Goal: Information Seeking & Learning: Learn about a topic

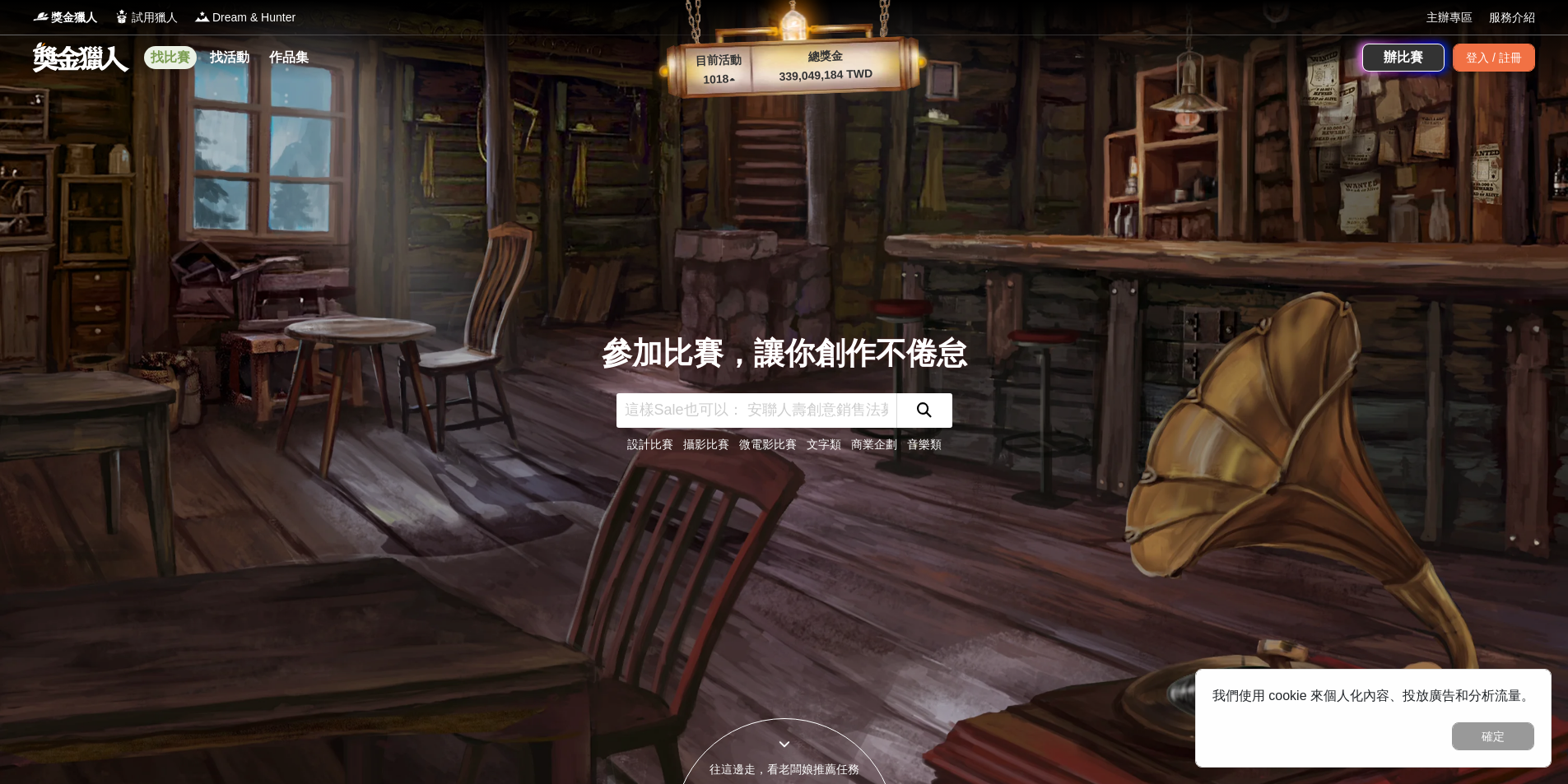
click at [178, 53] on link "找比賽" at bounding box center [169, 56] width 53 height 23
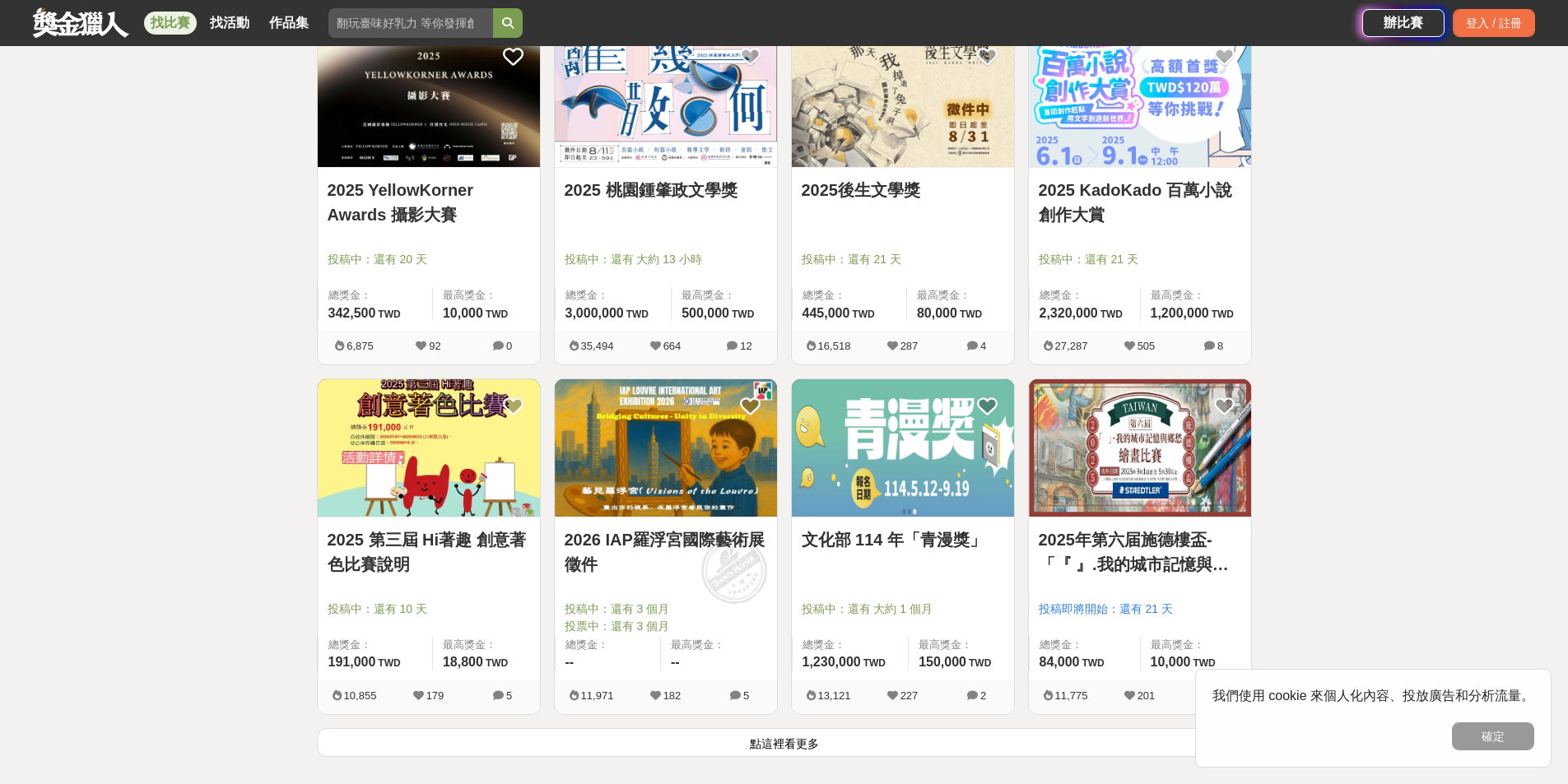
scroll to position [1975, 0]
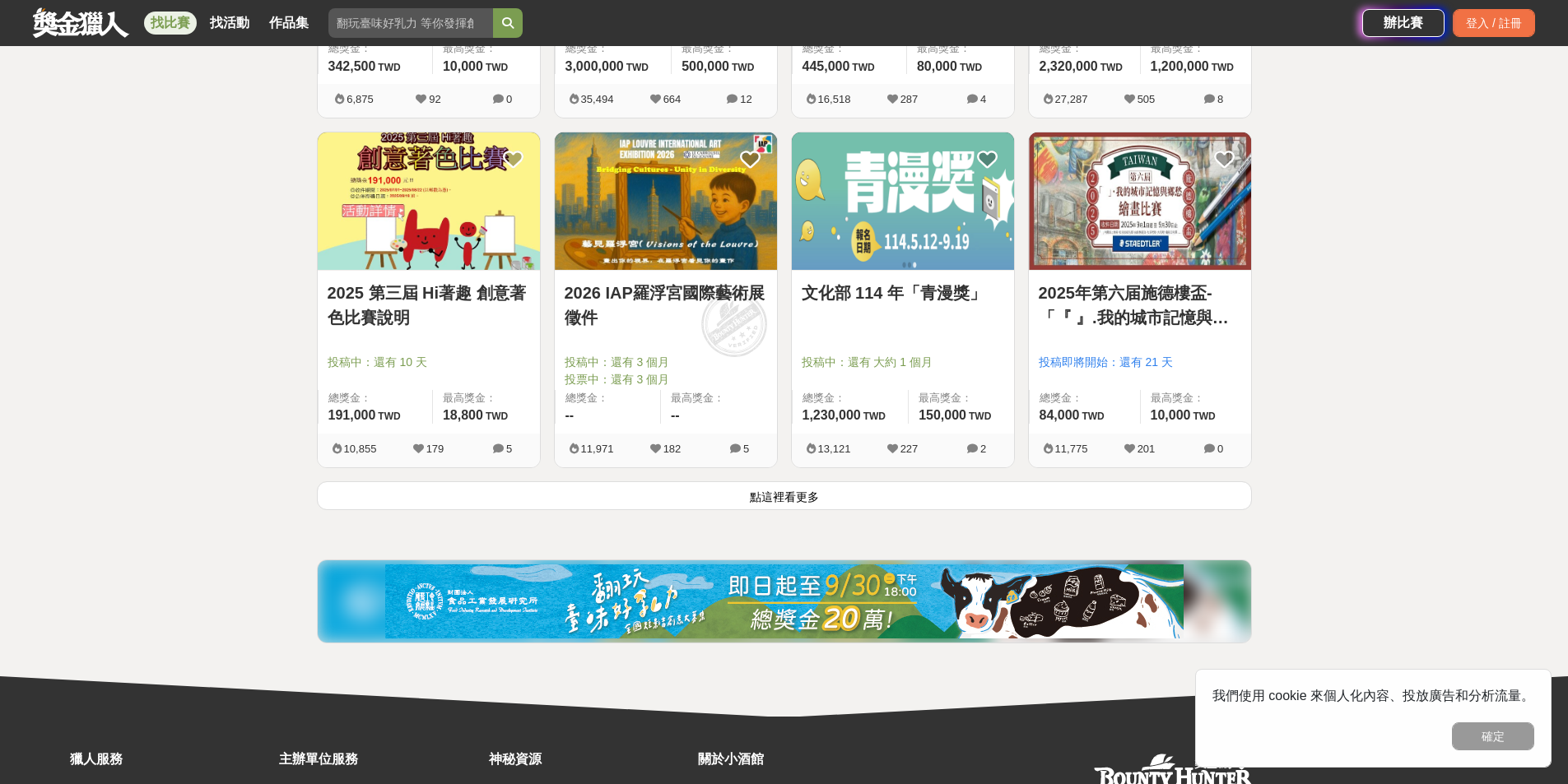
click at [830, 492] on button "點這裡看更多" at bounding box center [784, 496] width 935 height 29
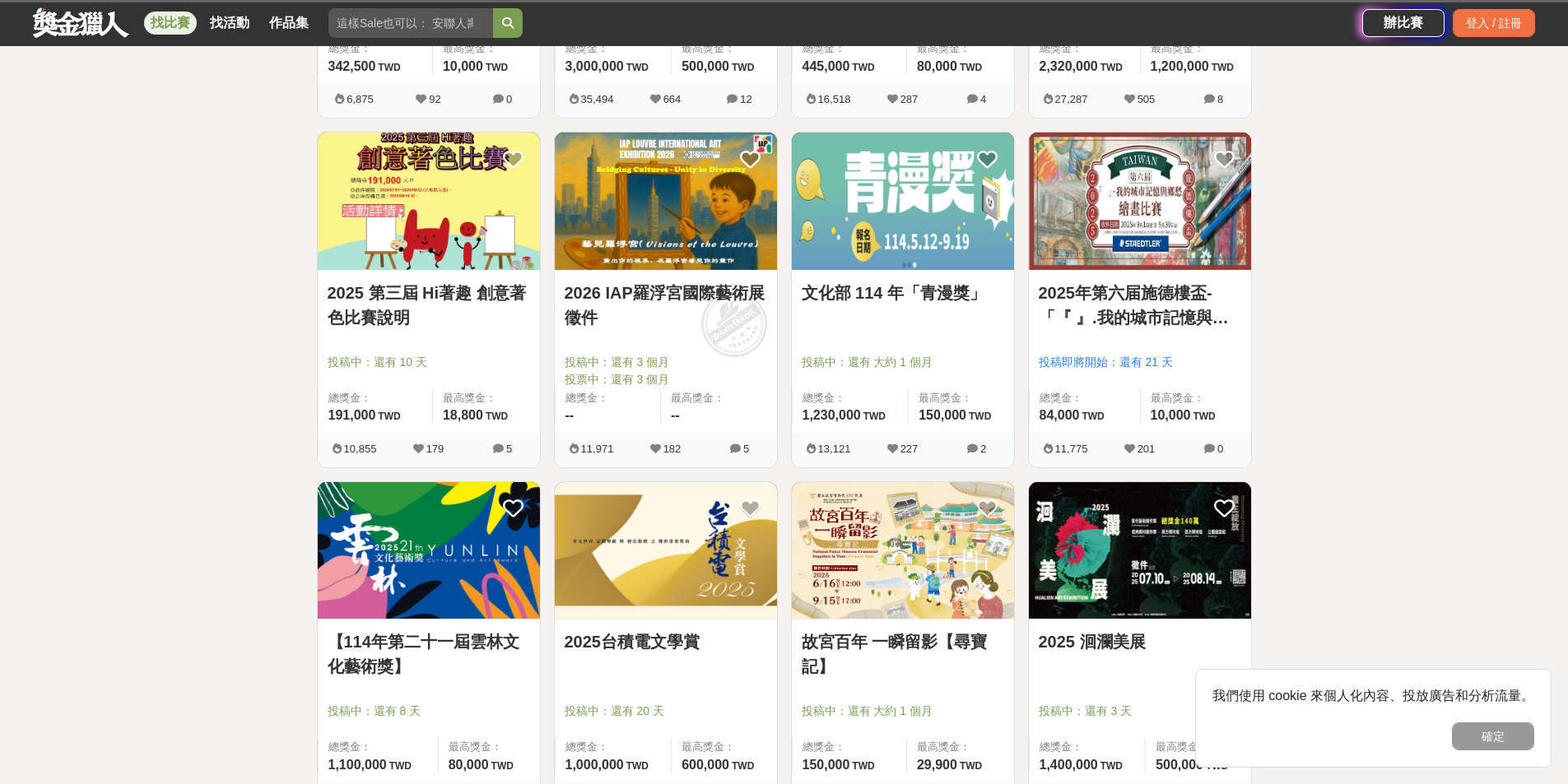
click at [691, 296] on link "2026 IAP羅浮宮國際藝術展徵件" at bounding box center [666, 305] width 202 height 50
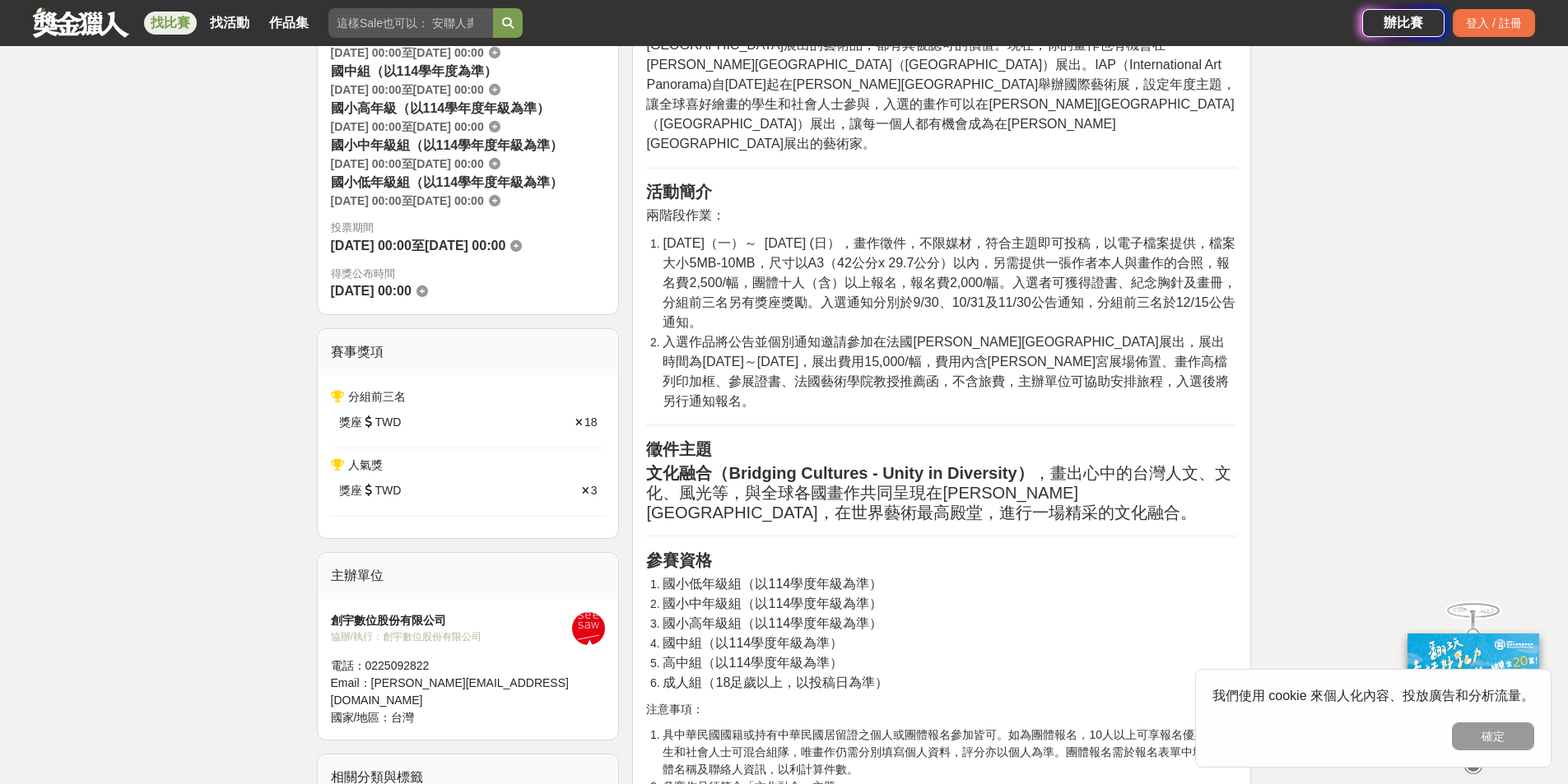
scroll to position [411, 0]
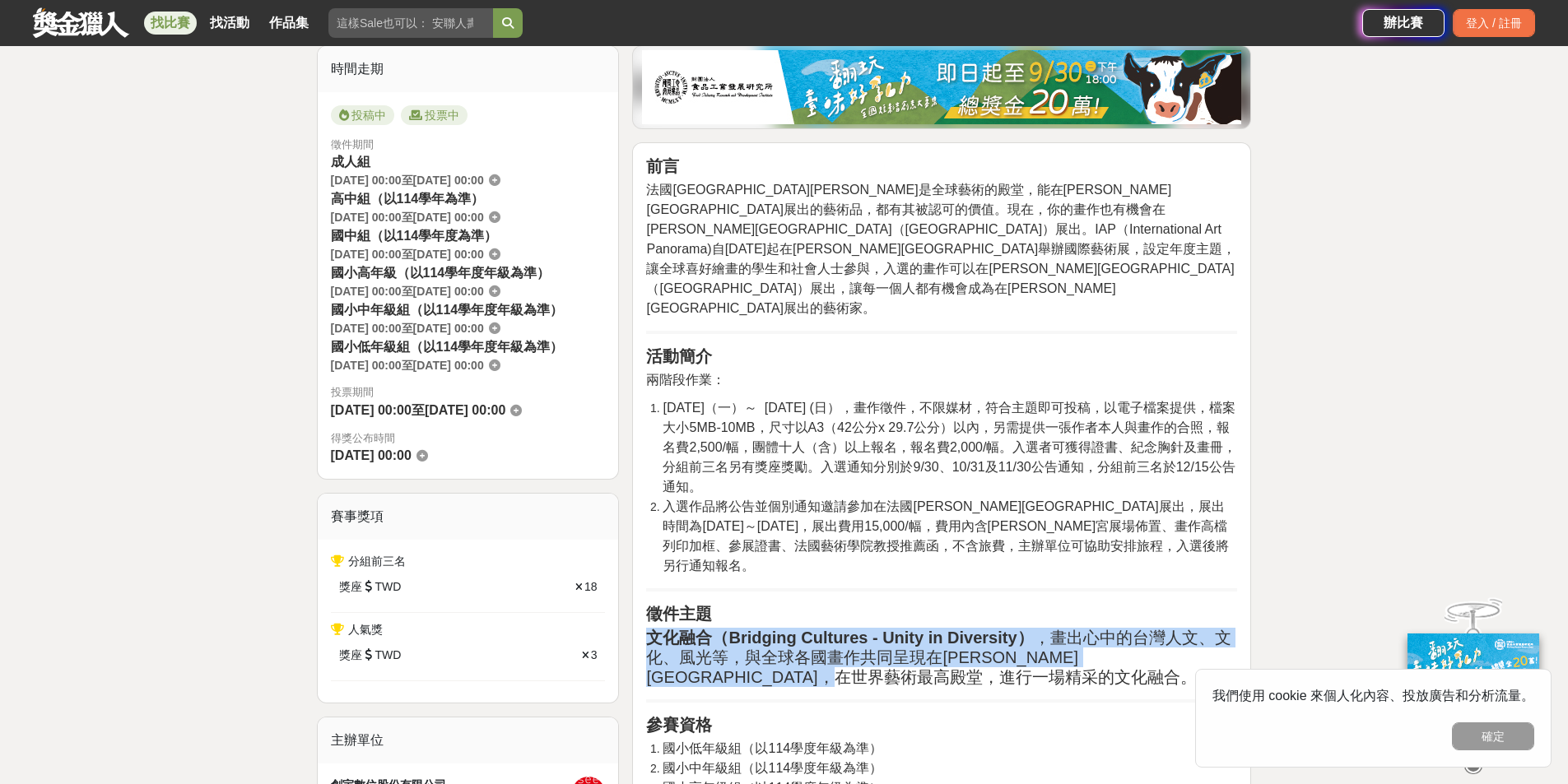
drag, startPoint x: 645, startPoint y: 577, endPoint x: 1031, endPoint y: 609, distance: 387.3
drag, startPoint x: 1031, startPoint y: 609, endPoint x: 911, endPoint y: 581, distance: 123.2
click at [1031, 627] on h2 "文化融合（Bridging Cultures - Unity in Diversity） ，畫出心中的台灣人文、文化、風光等，與全球各國畫作共同呈現在羅浮宫卡…" at bounding box center [942, 657] width 591 height 59
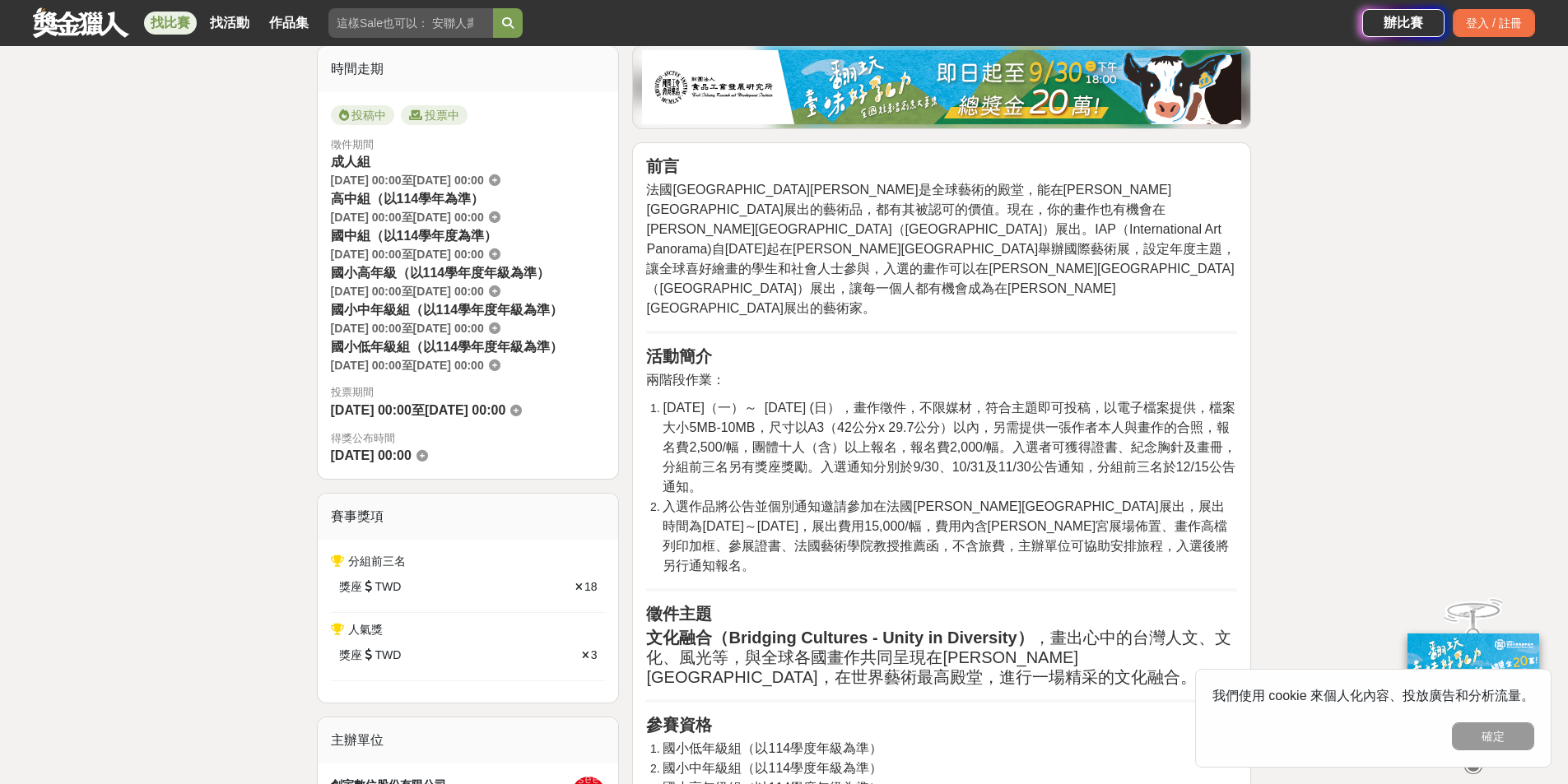
drag, startPoint x: 647, startPoint y: 572, endPoint x: 880, endPoint y: 628, distance: 239.6
click at [884, 627] on h2 "文化融合（Bridging Cultures - Unity in Diversity） ，畫出心中的台灣人文、文化、風光等，與全球各國畫作共同呈現在羅浮宫卡…" at bounding box center [942, 657] width 591 height 59
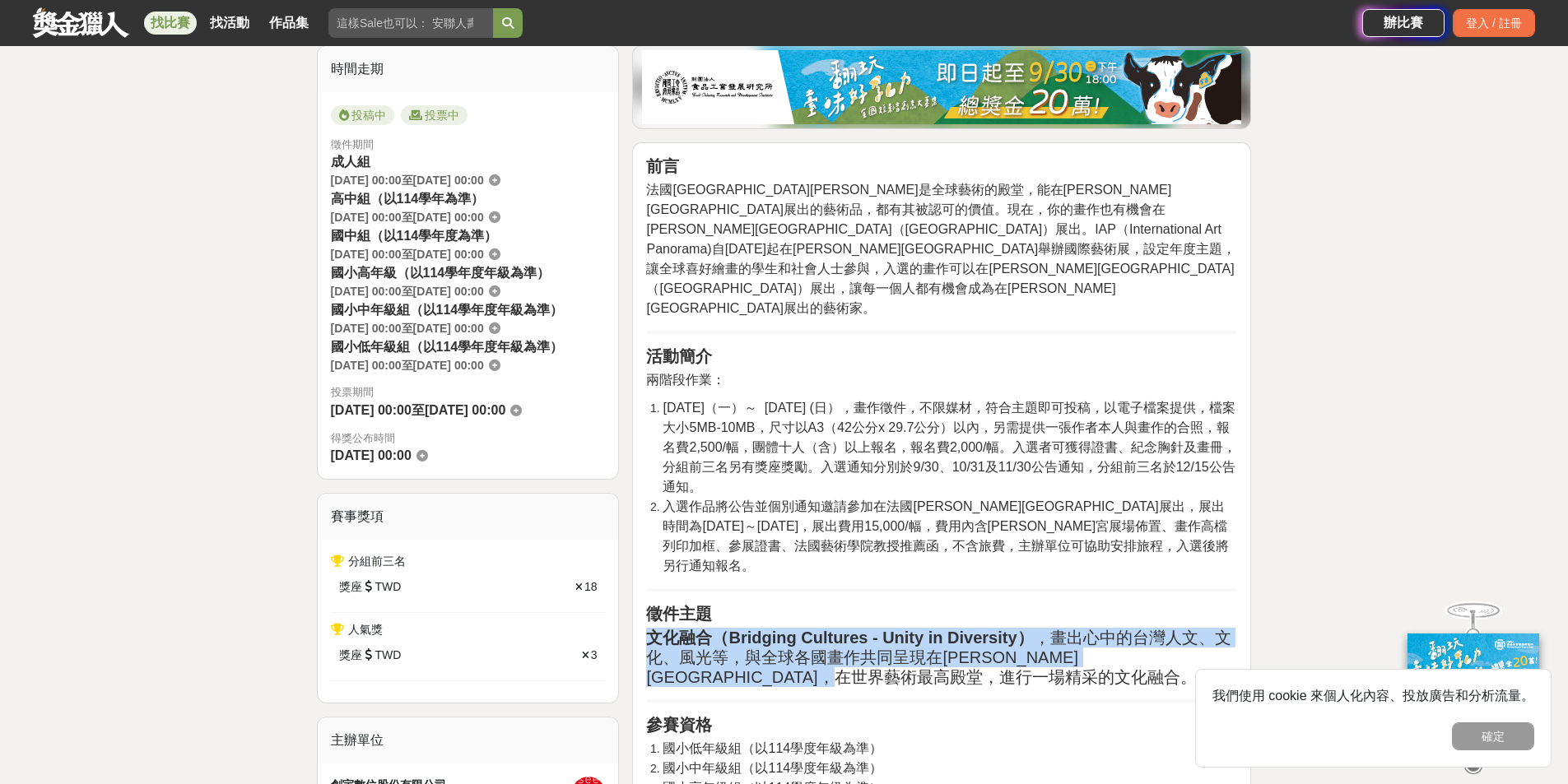
drag, startPoint x: 874, startPoint y: 618, endPoint x: 645, endPoint y: 569, distance: 234.2
copy h2 "文化融合（Bridging Cultures - Unity in Diversity） ，畫出心中的台灣人文、文化、風光等，與全球各國畫作共同呈現在羅浮宫卡…"
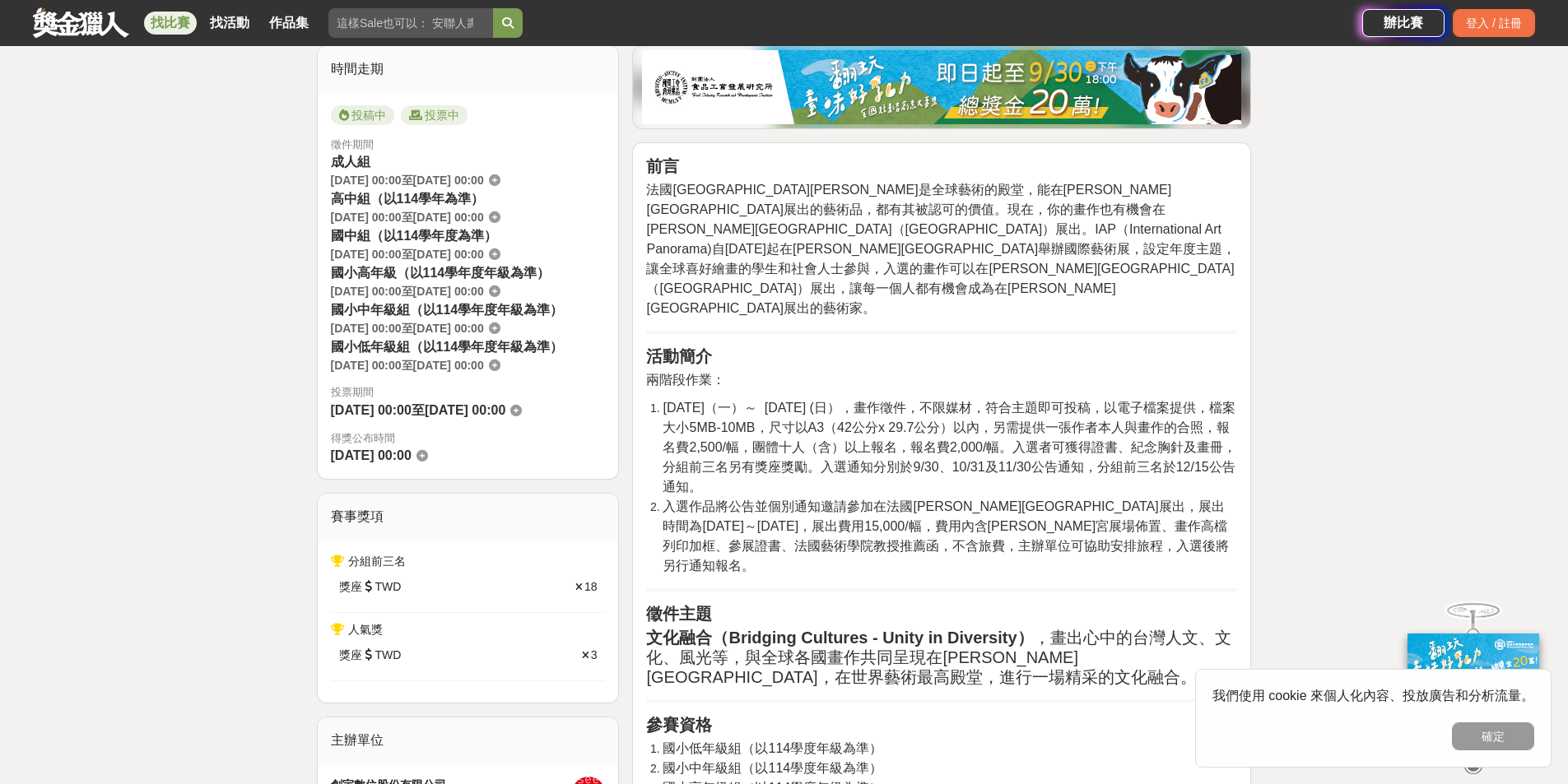
click at [1115, 417] on span "2025-06-09（一）～ 2025-11-09 (日），畫作徵件，不限媒材，符合主題即可投稿，以電子檔案提供，檔案大小5MB-10MB，尺寸以A3（42公…" at bounding box center [949, 447] width 574 height 93
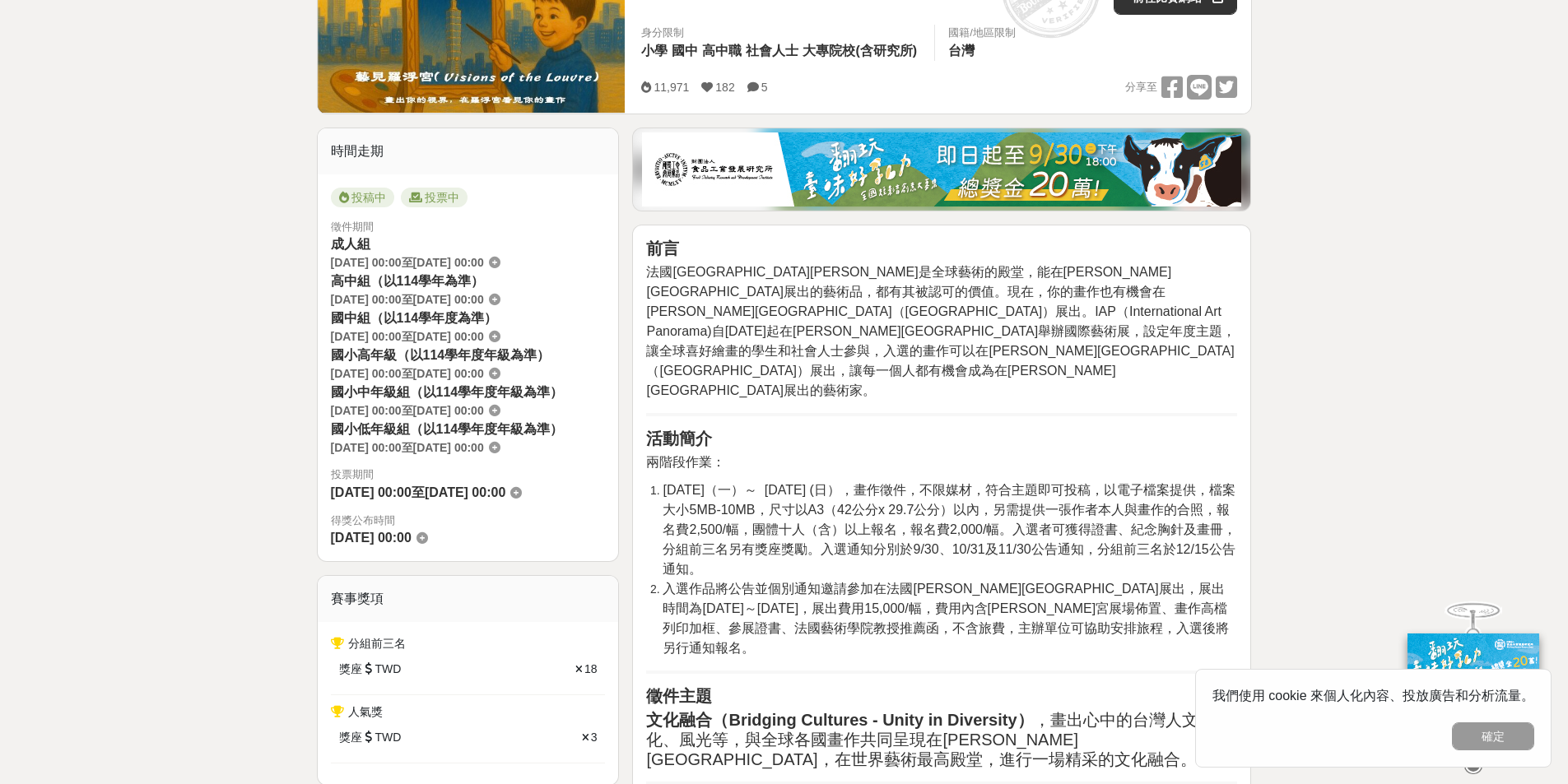
scroll to position [0, 0]
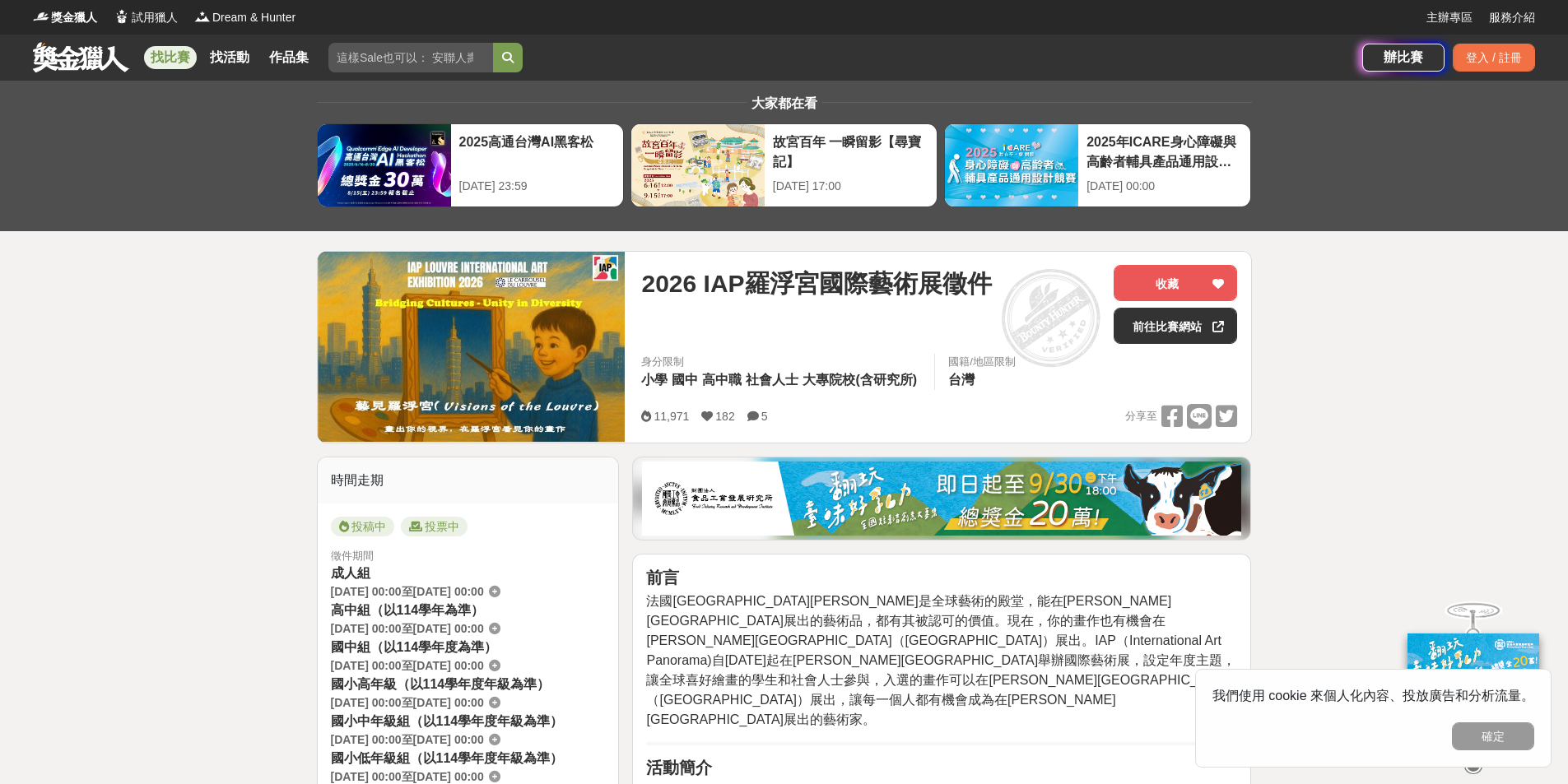
click at [178, 56] on link "找比賽" at bounding box center [169, 56] width 53 height 23
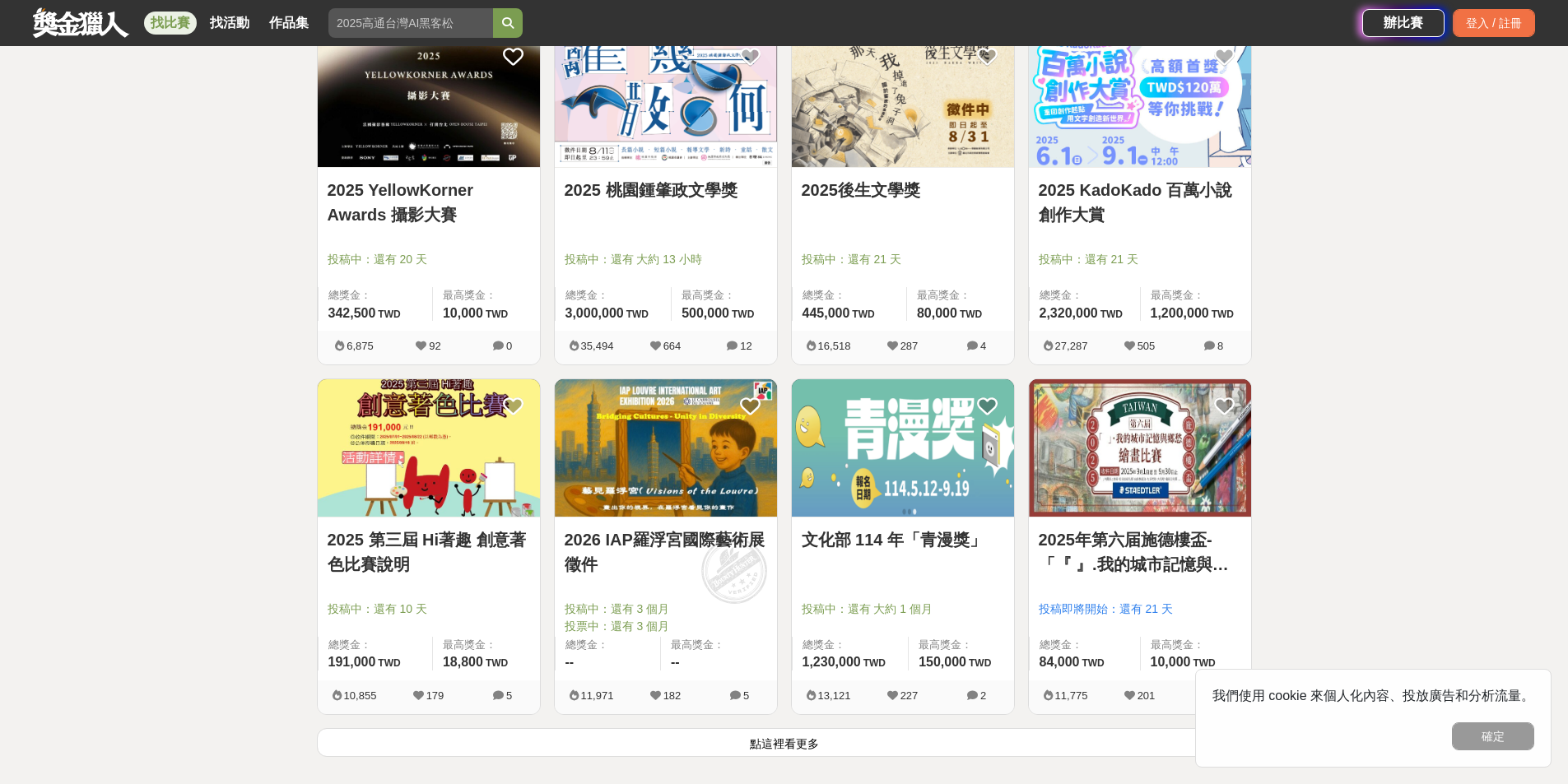
scroll to position [2058, 0]
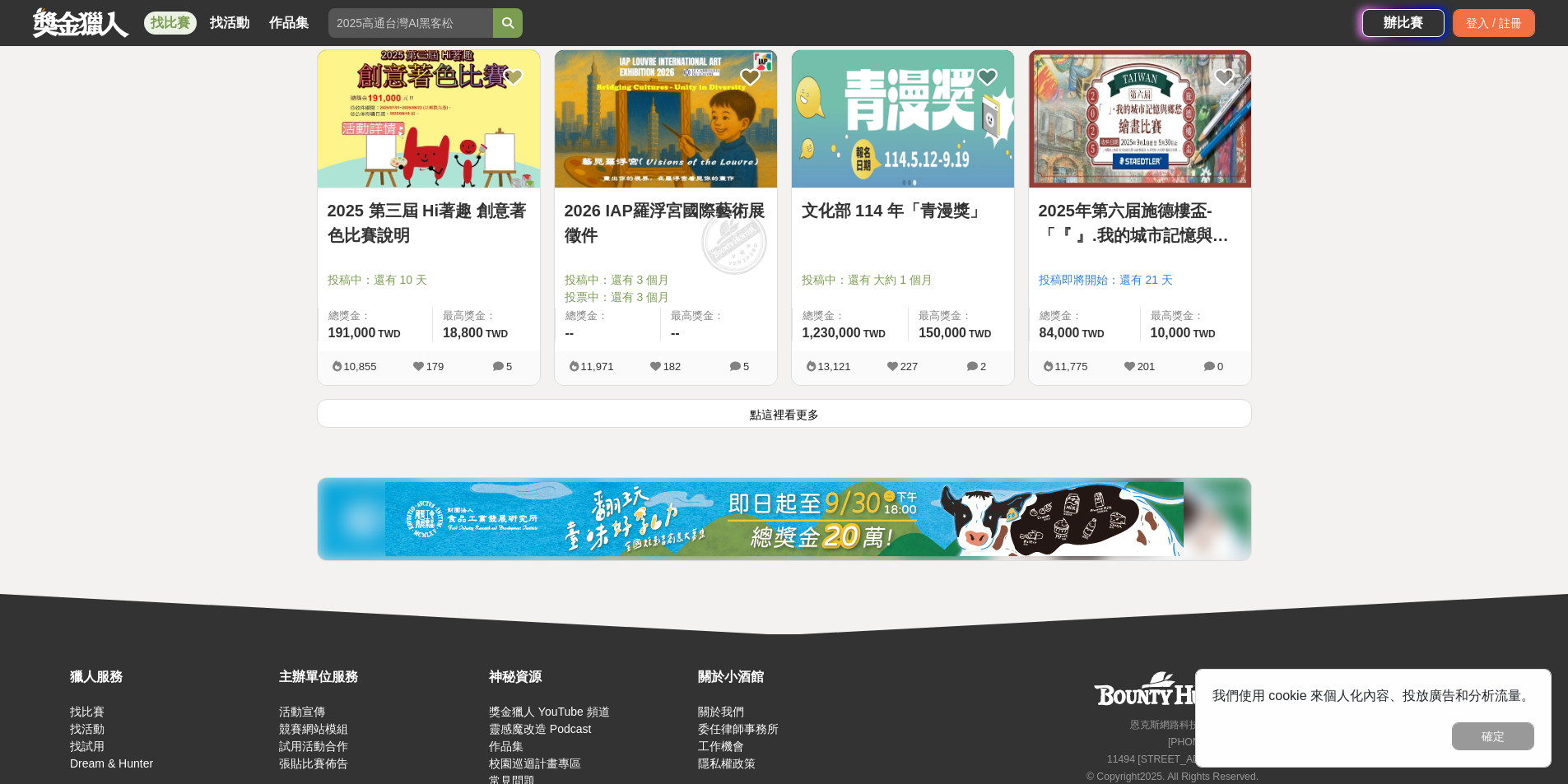
click at [877, 419] on button "點這裡看更多" at bounding box center [784, 413] width 935 height 29
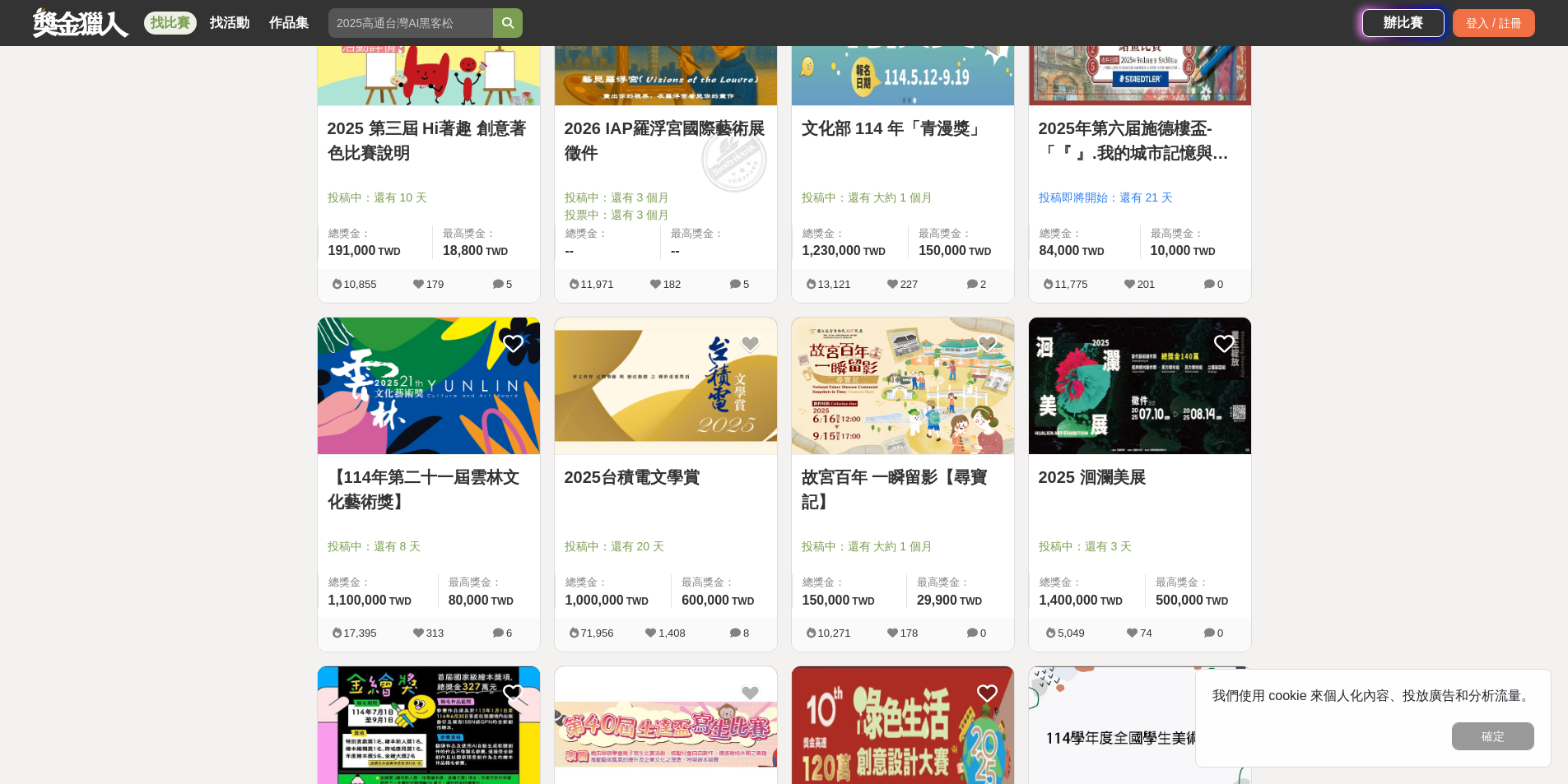
scroll to position [2387, 0]
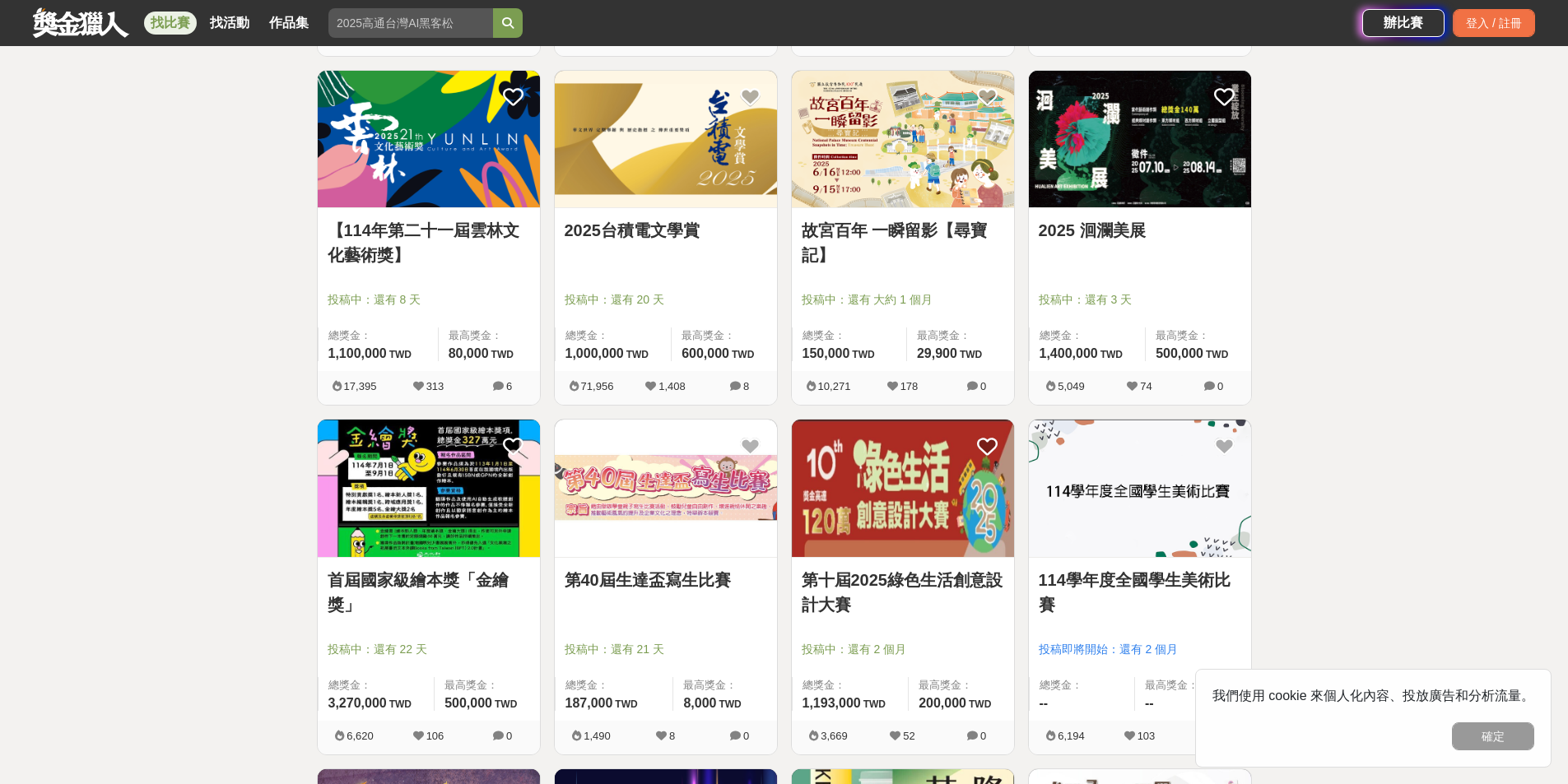
click at [897, 223] on link "故宮百年 一瞬留影【尋寶記】" at bounding box center [903, 243] width 202 height 50
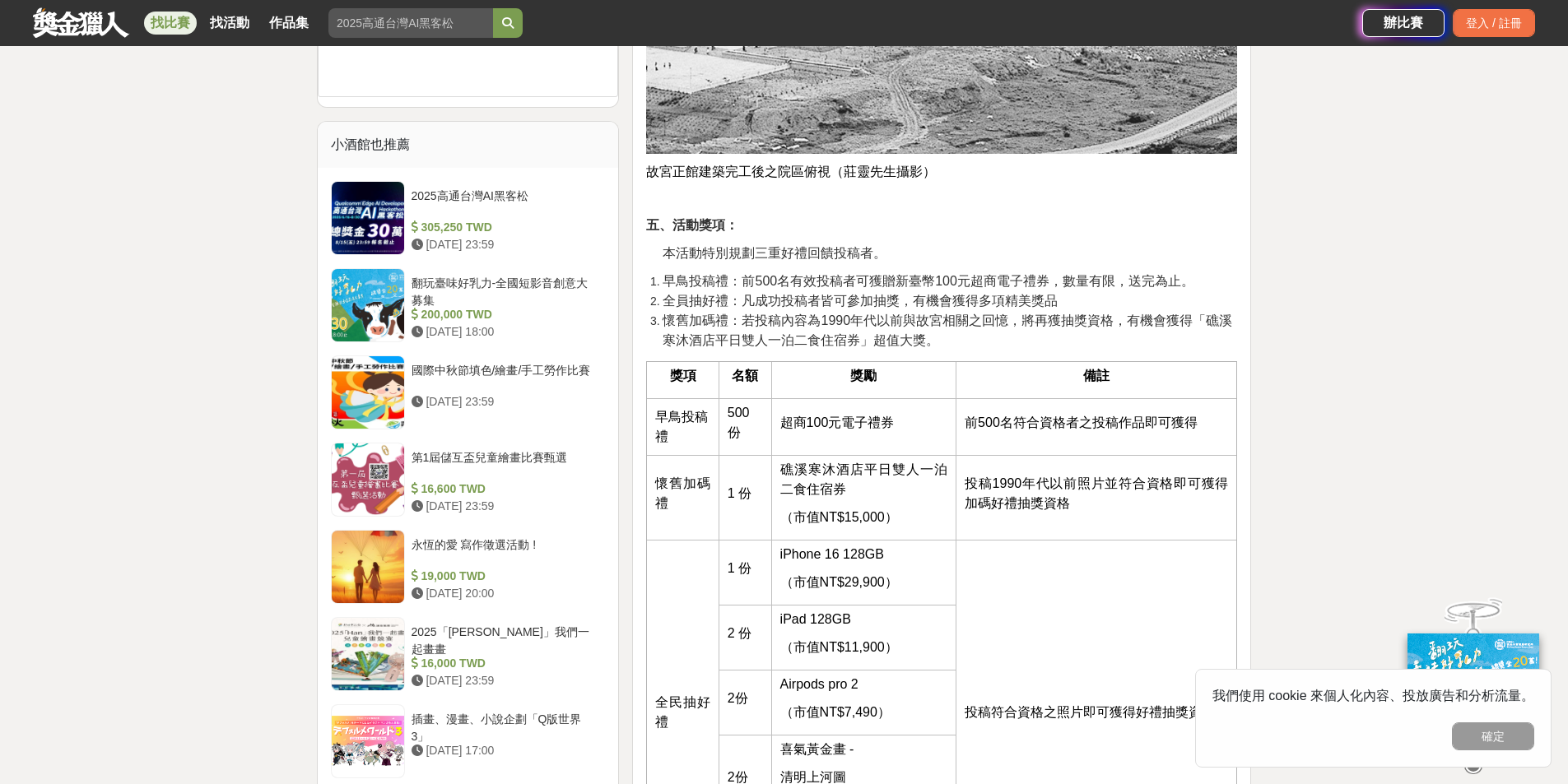
scroll to position [1811, 0]
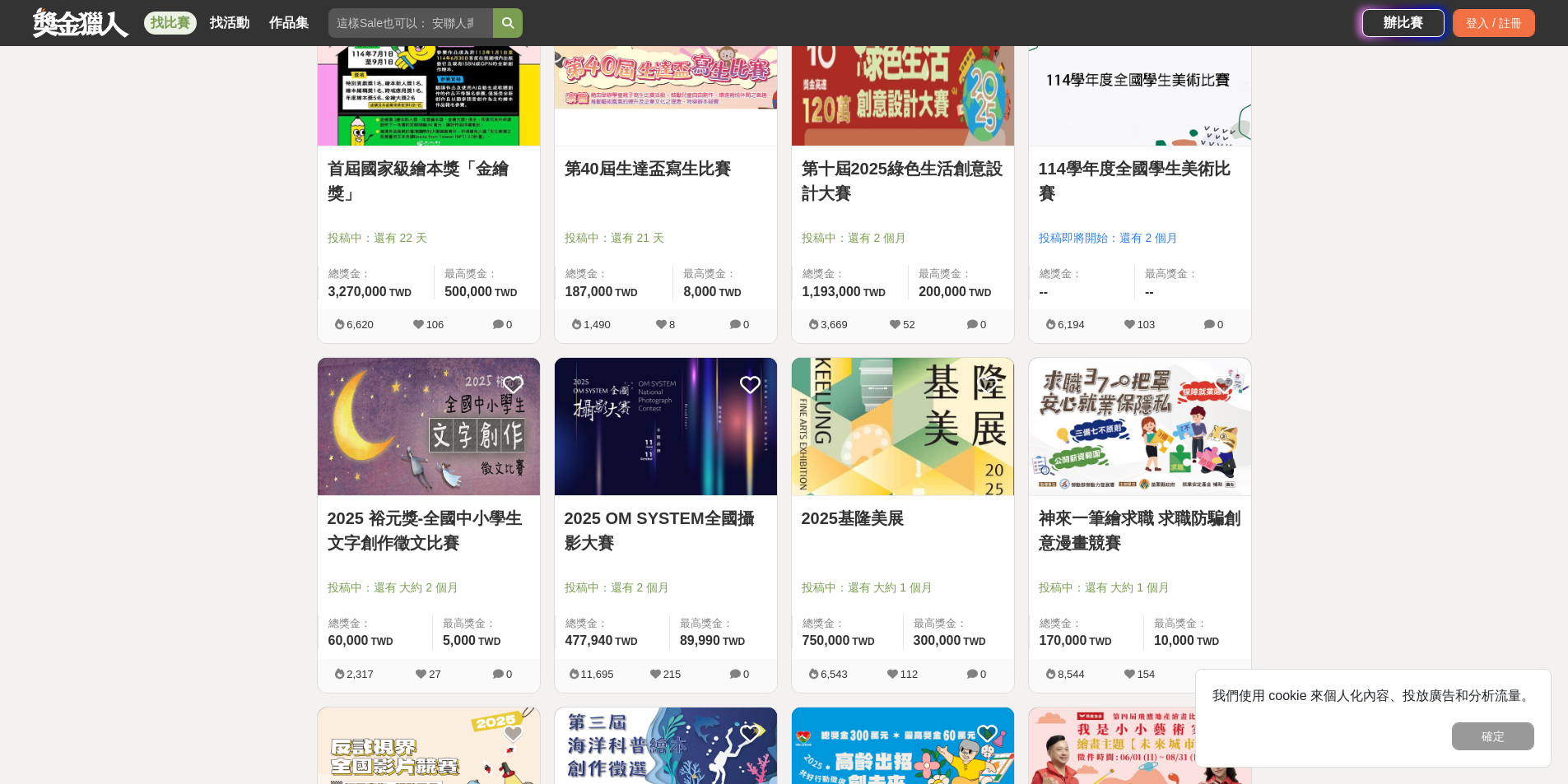
scroll to position [3045, 0]
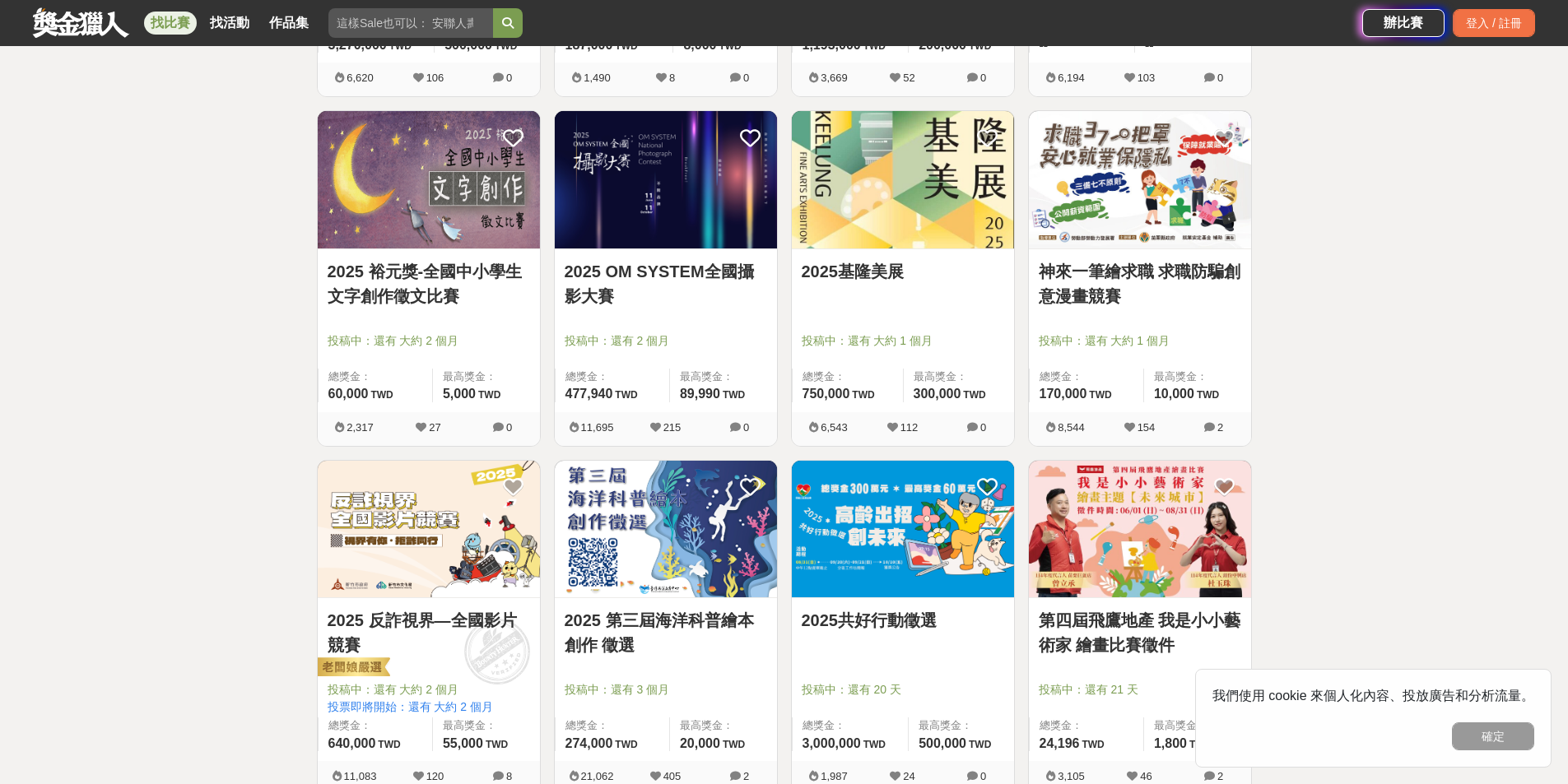
click at [843, 618] on link "2025共好行動徵選" at bounding box center [903, 620] width 202 height 25
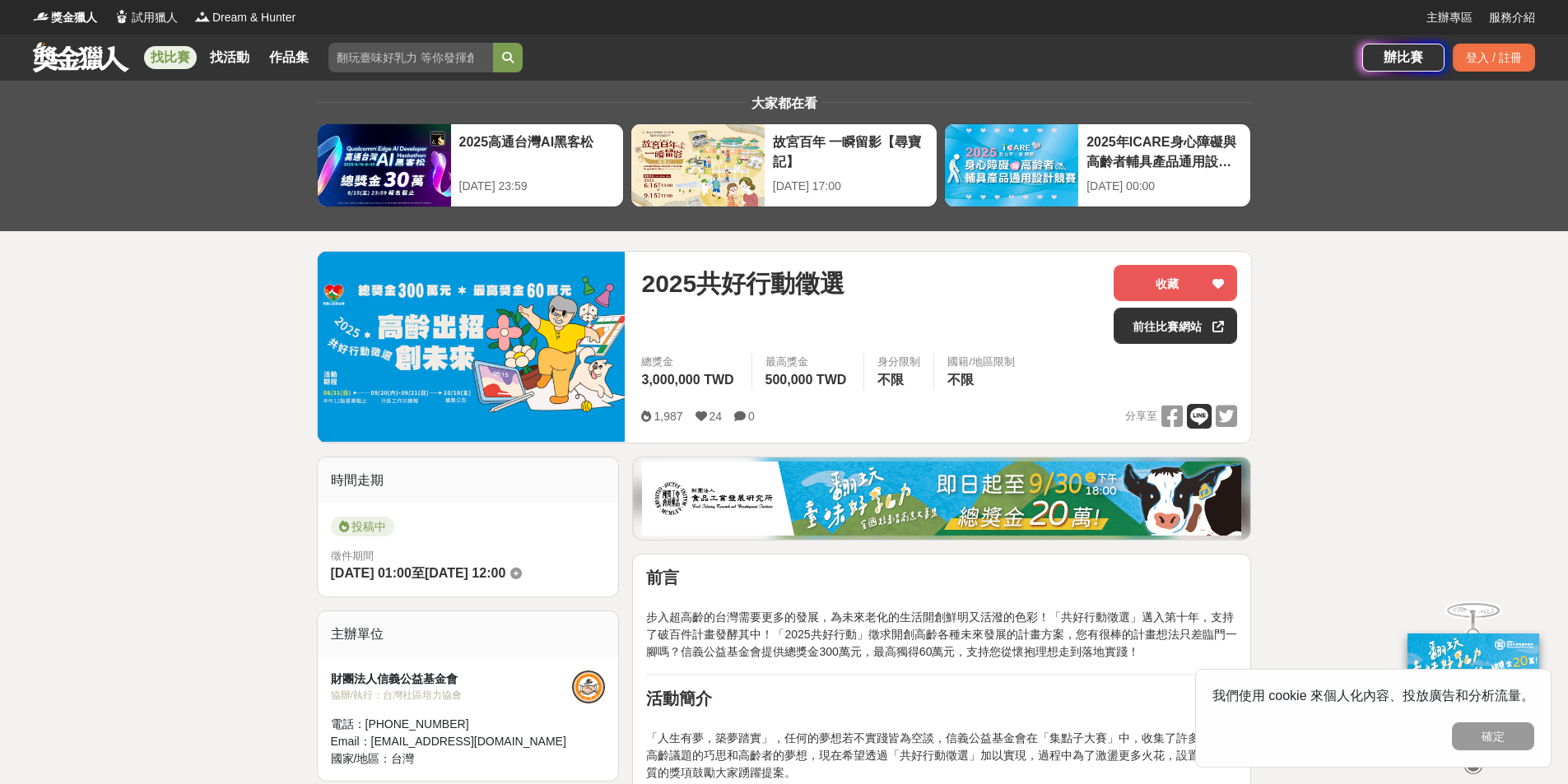
click at [1202, 417] on icon at bounding box center [1198, 416] width 25 height 25
click at [1161, 330] on link "前往比賽網站" at bounding box center [1175, 326] width 124 height 37
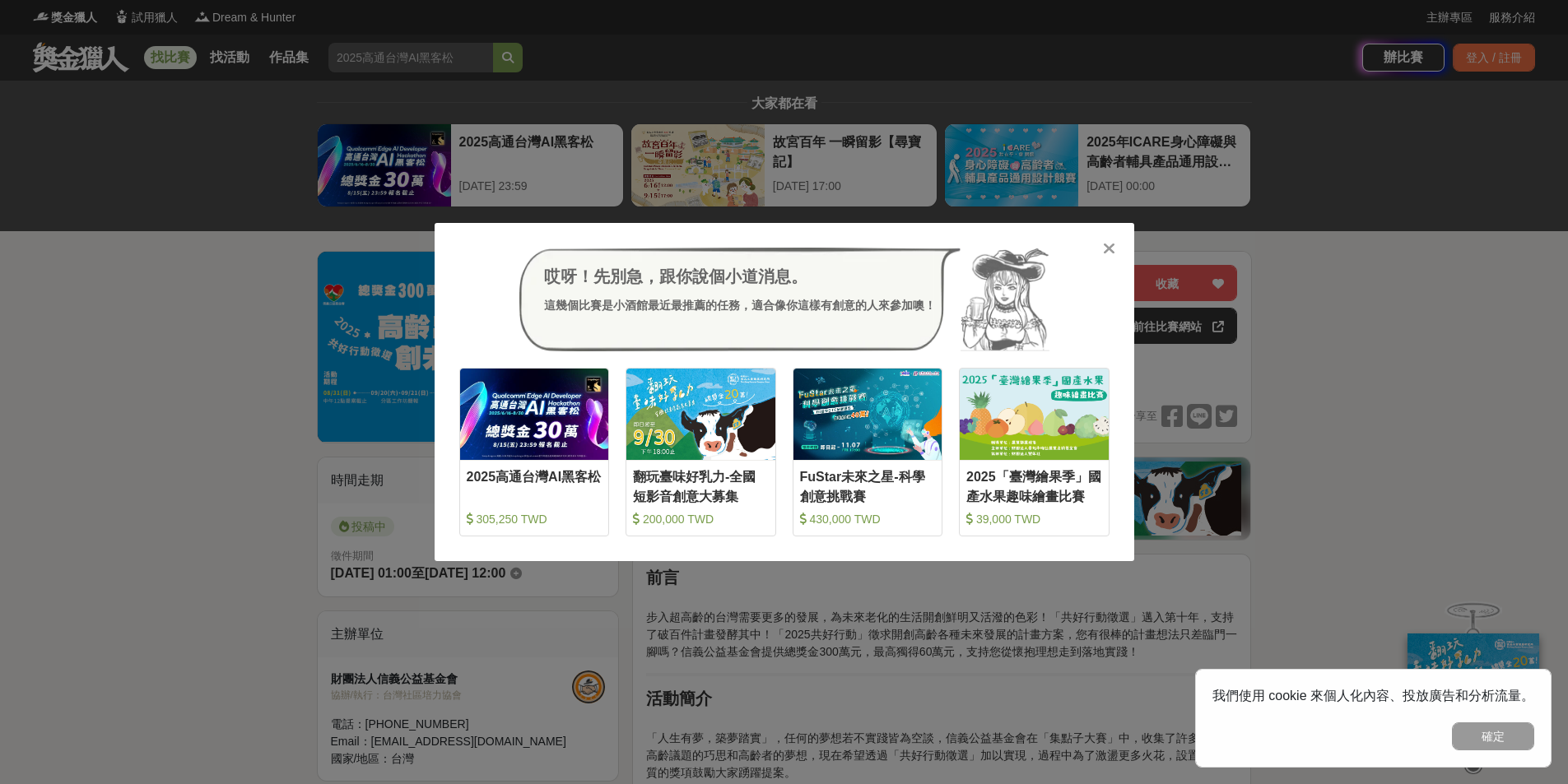
click at [1109, 251] on icon at bounding box center [1109, 248] width 12 height 17
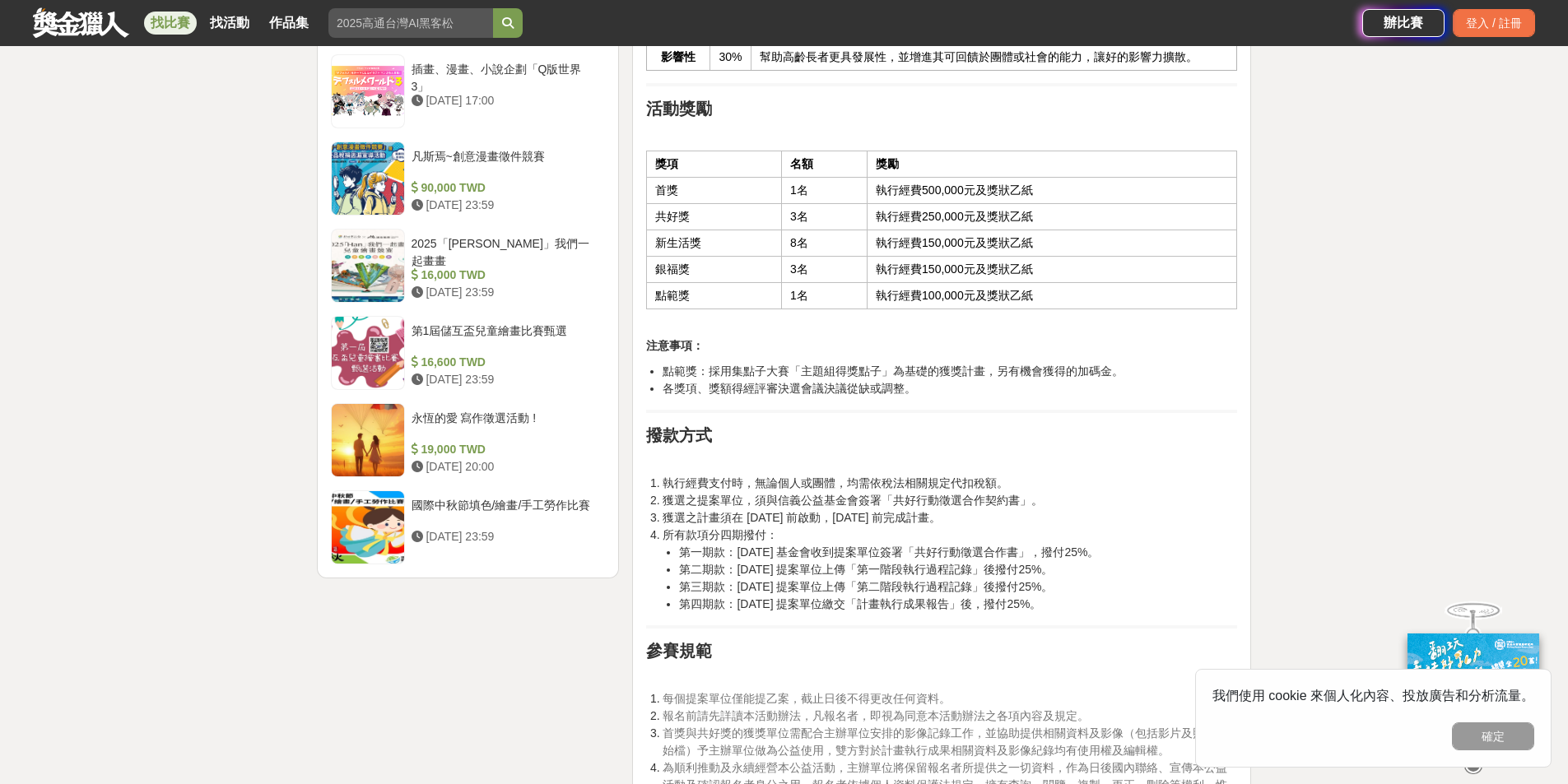
scroll to position [2222, 0]
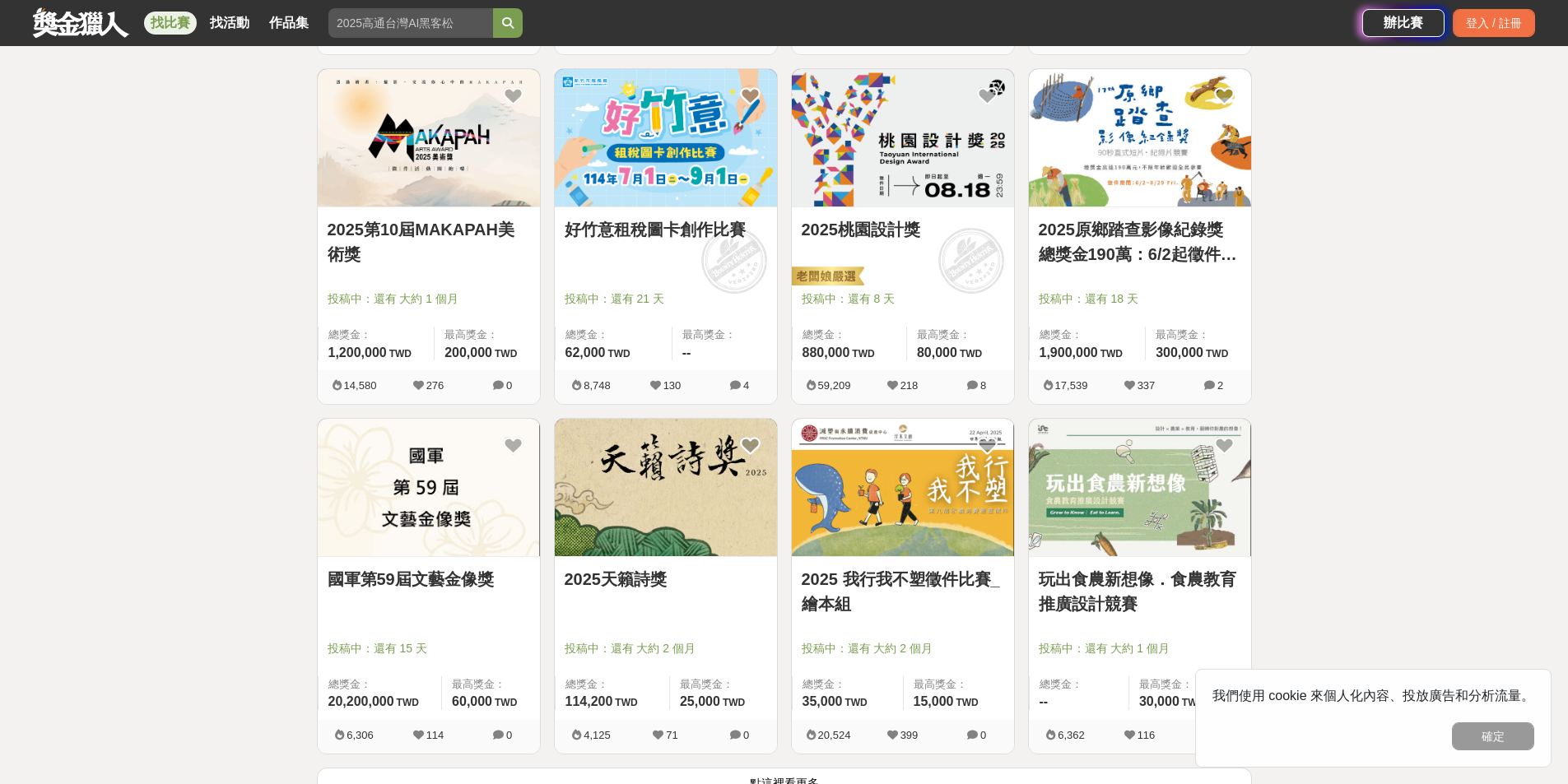
scroll to position [4234, 0]
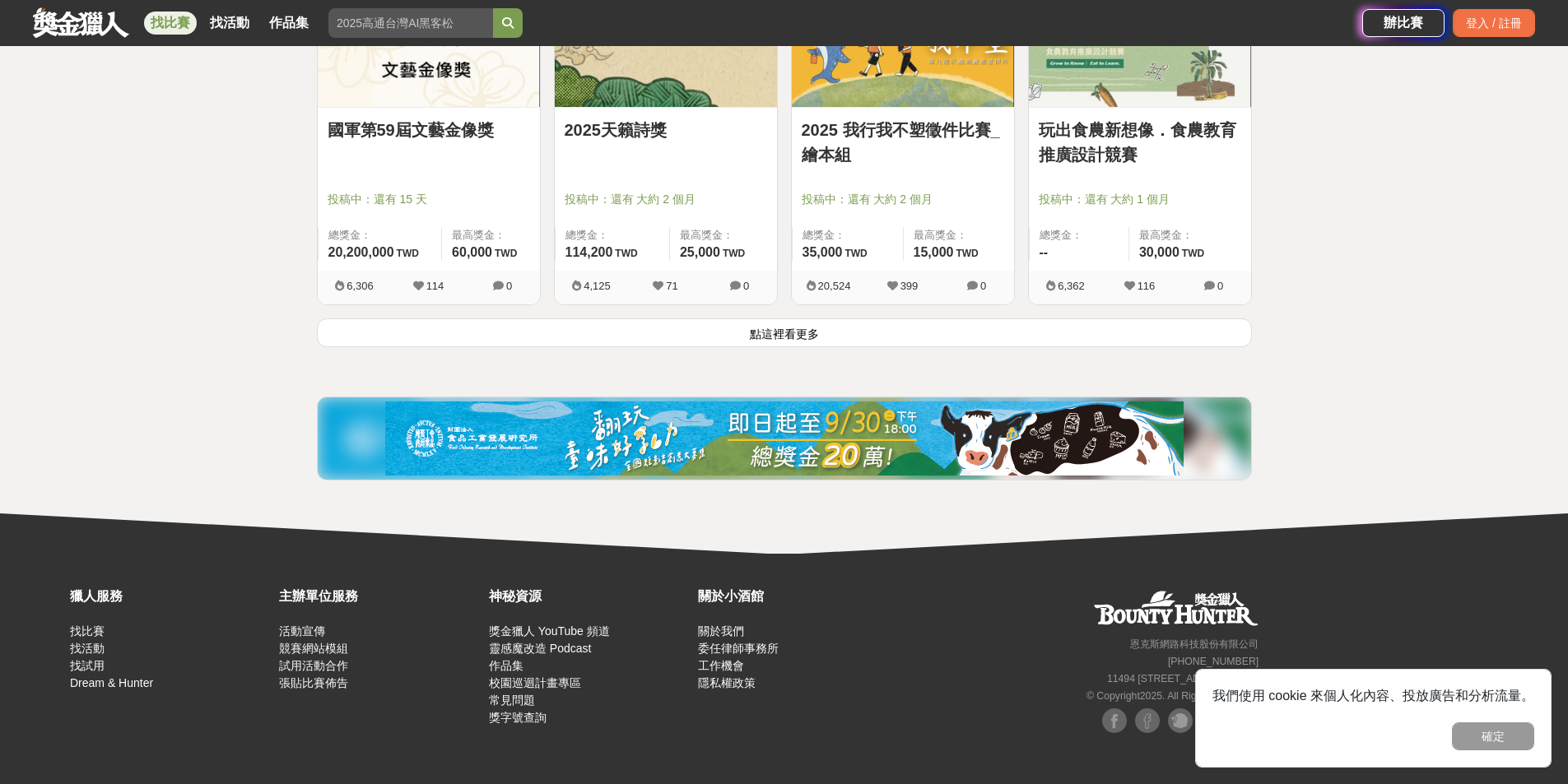
click at [815, 337] on button "點這裡看更多" at bounding box center [784, 332] width 935 height 29
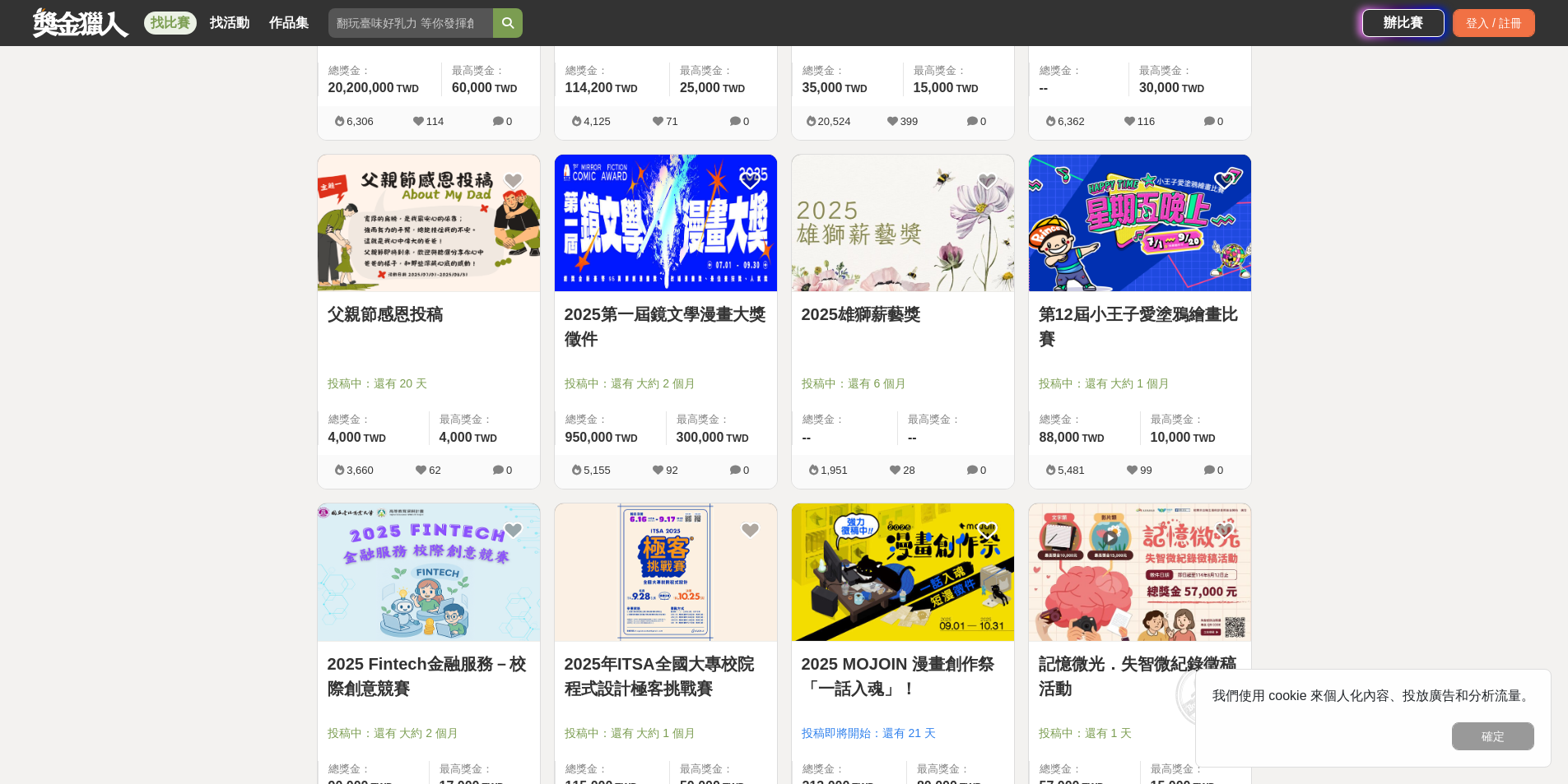
scroll to position [4563, 0]
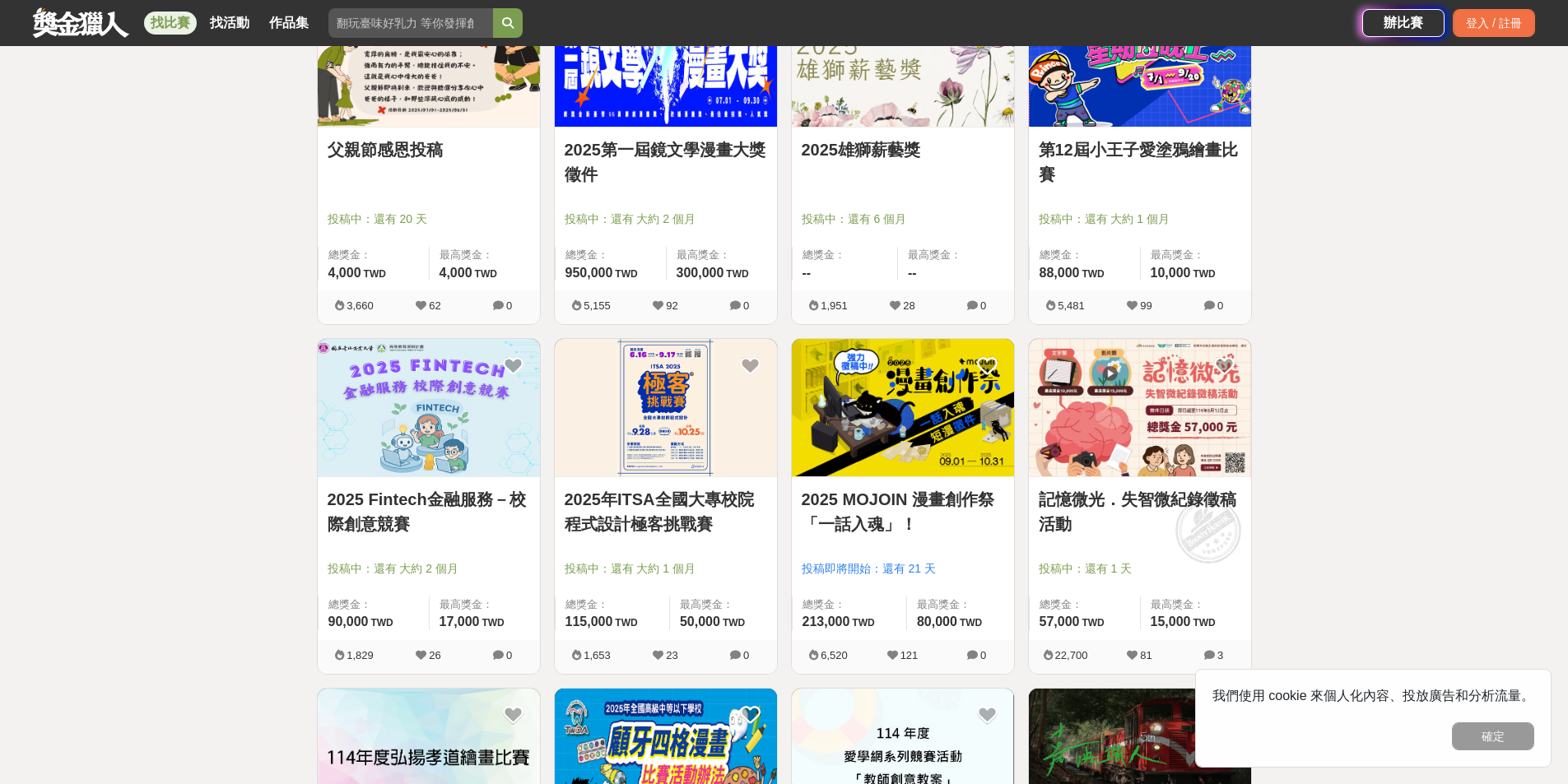
click at [1114, 495] on link "記憶微光．失智微紀錄徵稿活動" at bounding box center [1140, 511] width 202 height 50
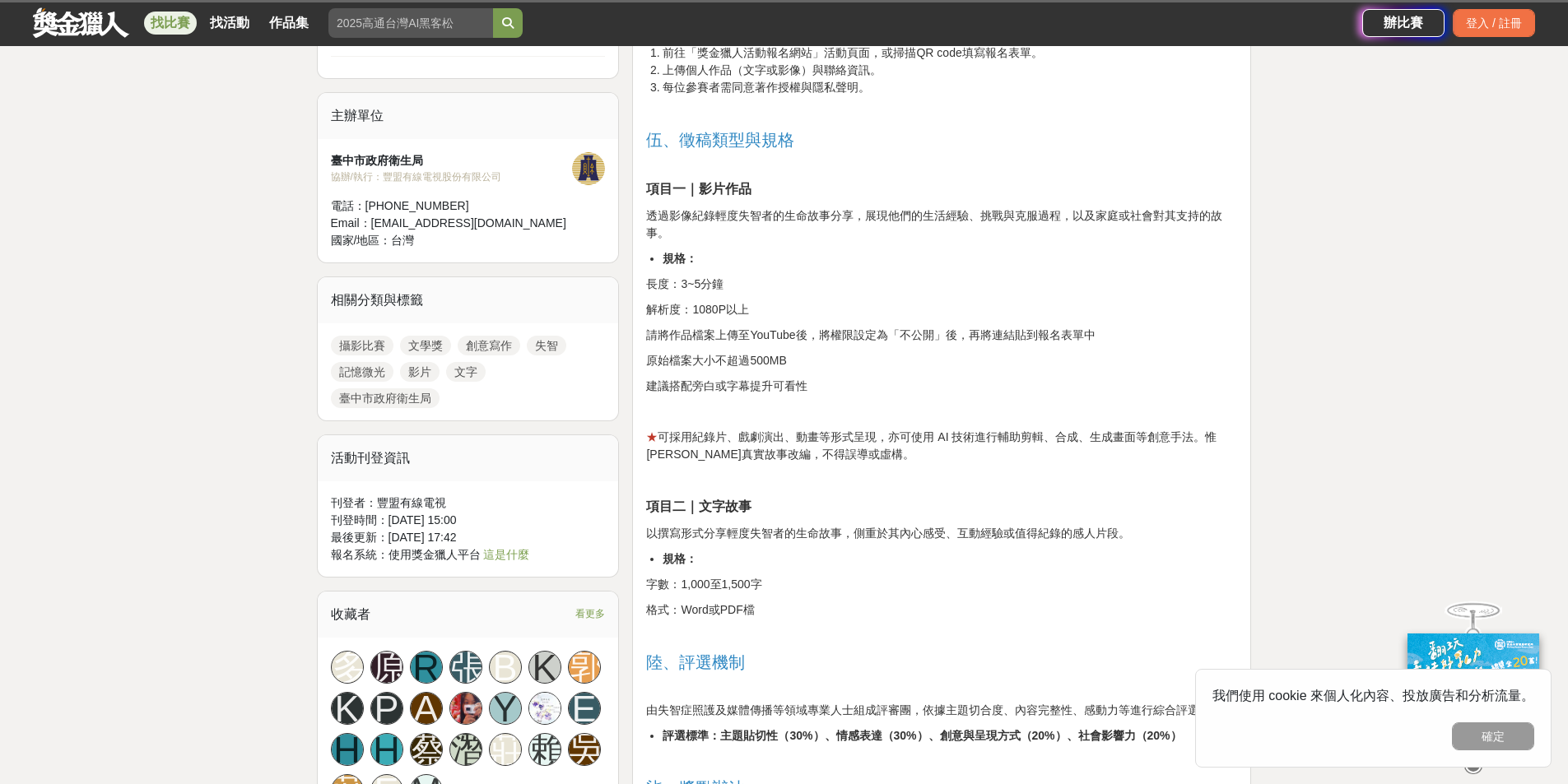
scroll to position [1234, 0]
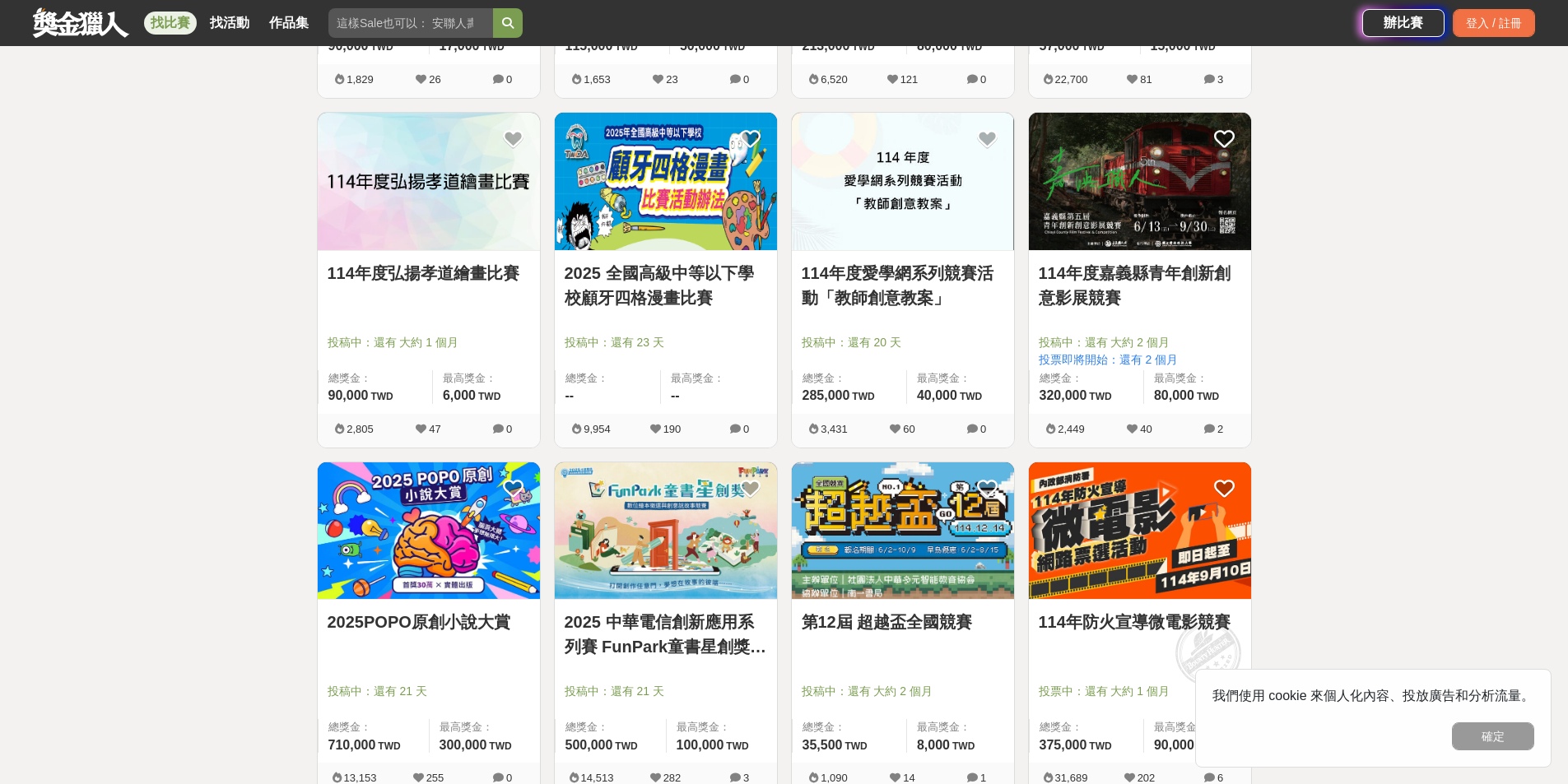
scroll to position [5305, 0]
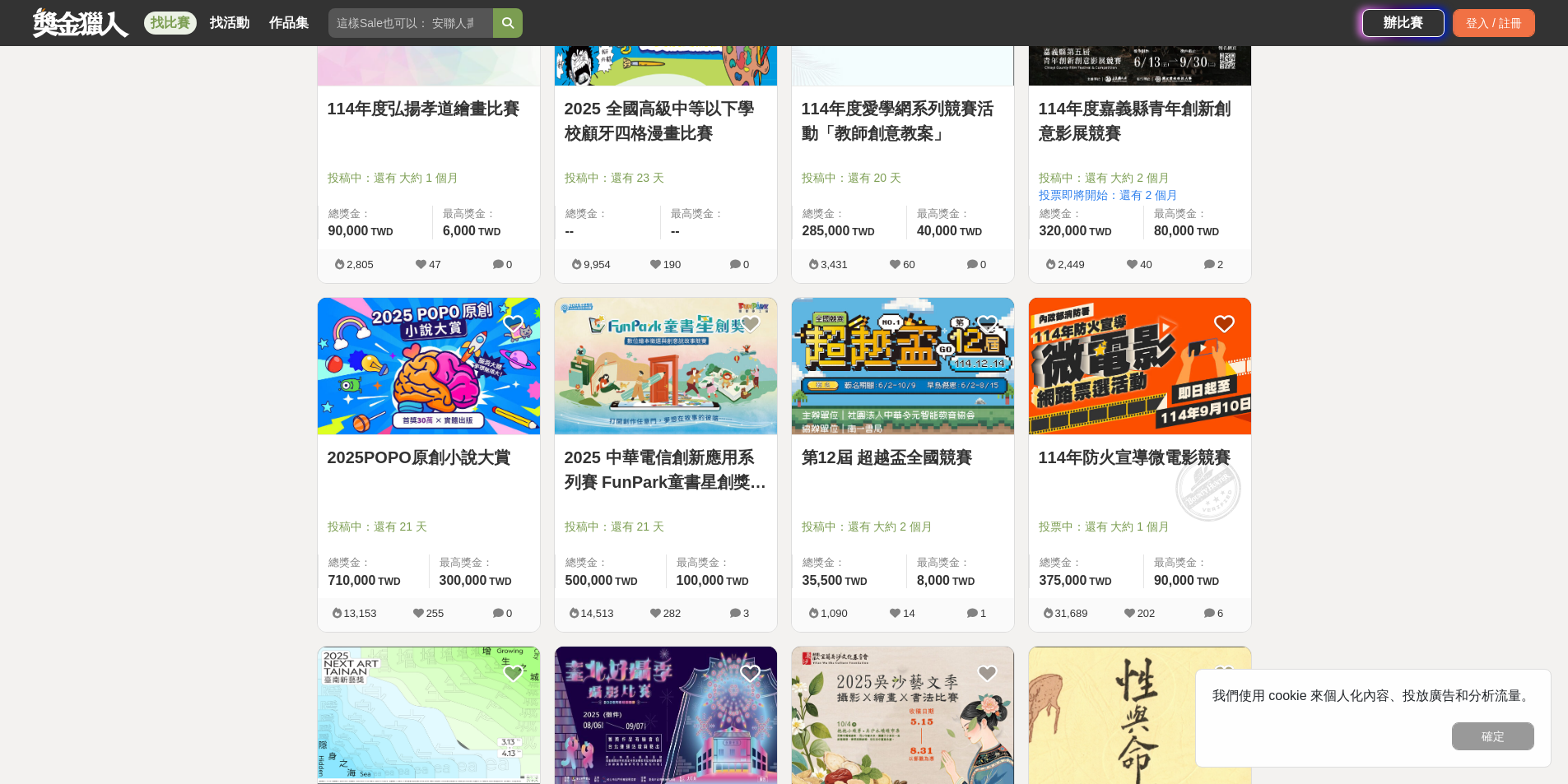
click at [906, 458] on link "第12屆 超越盃全國競賽" at bounding box center [903, 457] width 202 height 25
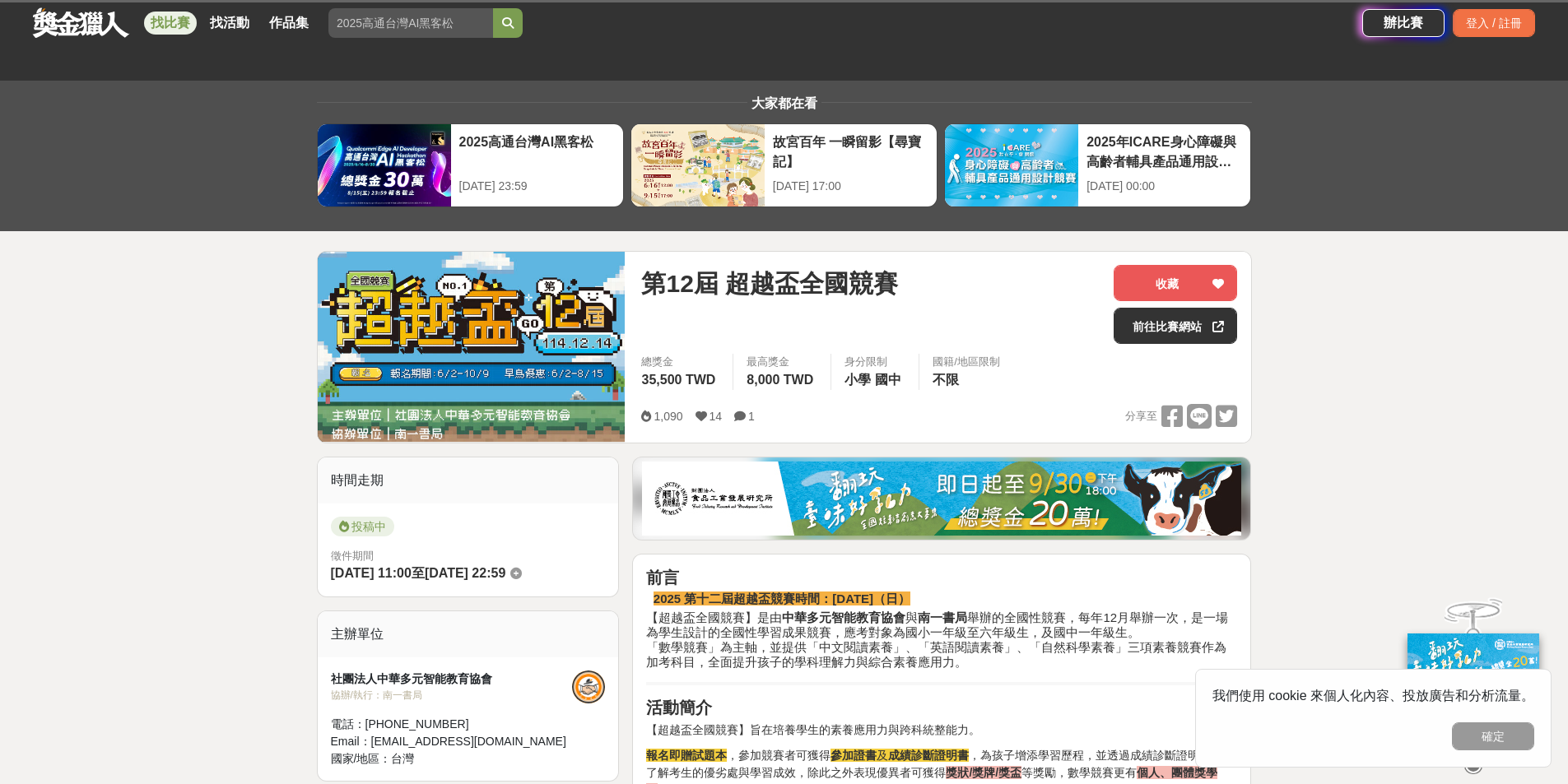
scroll to position [82, 0]
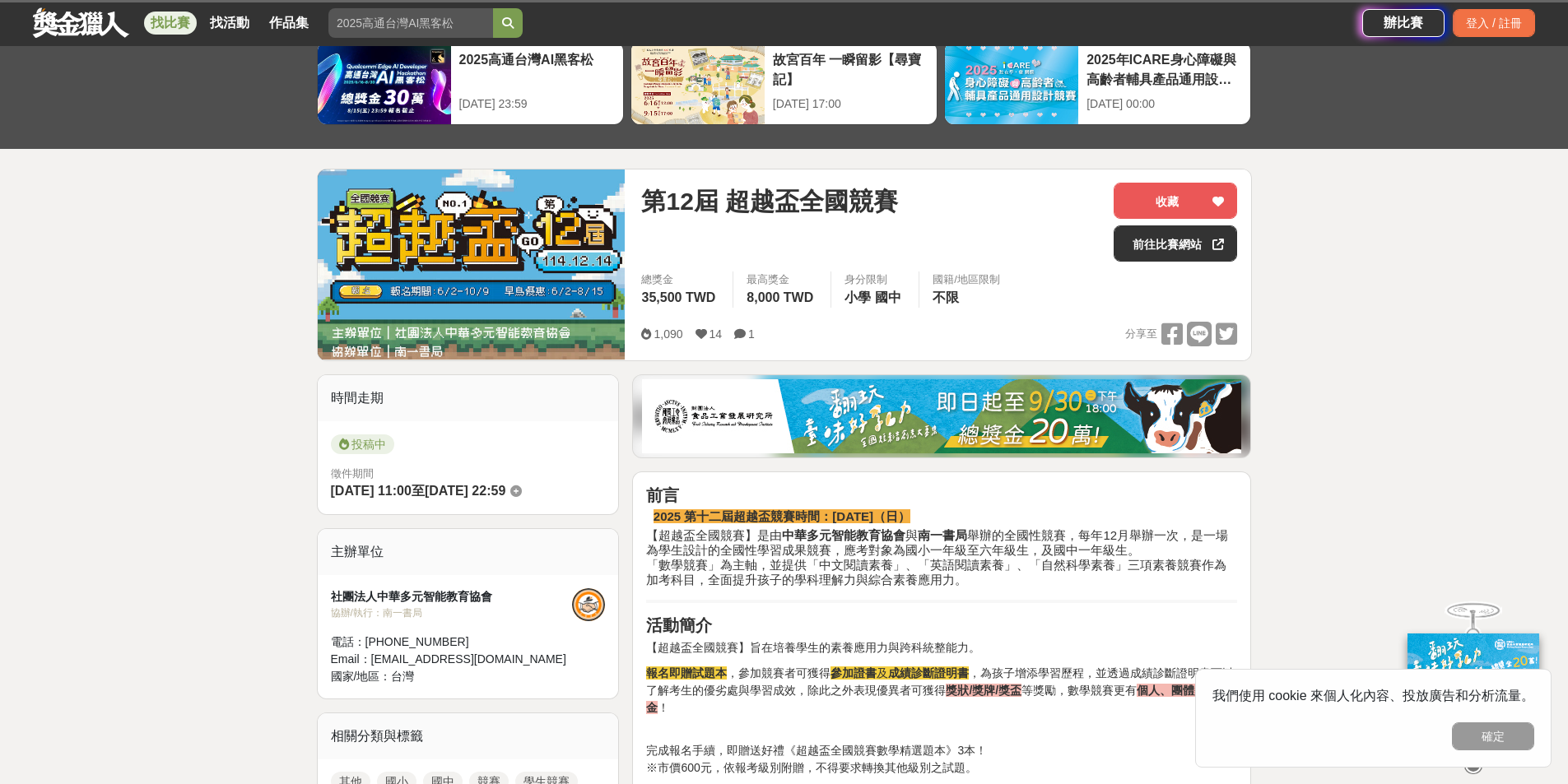
click at [967, 576] on h4 "【超越盃全國競賽】是由 中華多元智能教育協會 與 南一書局 舉辦的全國性競賽，每年12月舉辦一次，是一場為學生設計的全國性學習成果競賽，應考對象為國小一年級至…" at bounding box center [942, 558] width 591 height 59
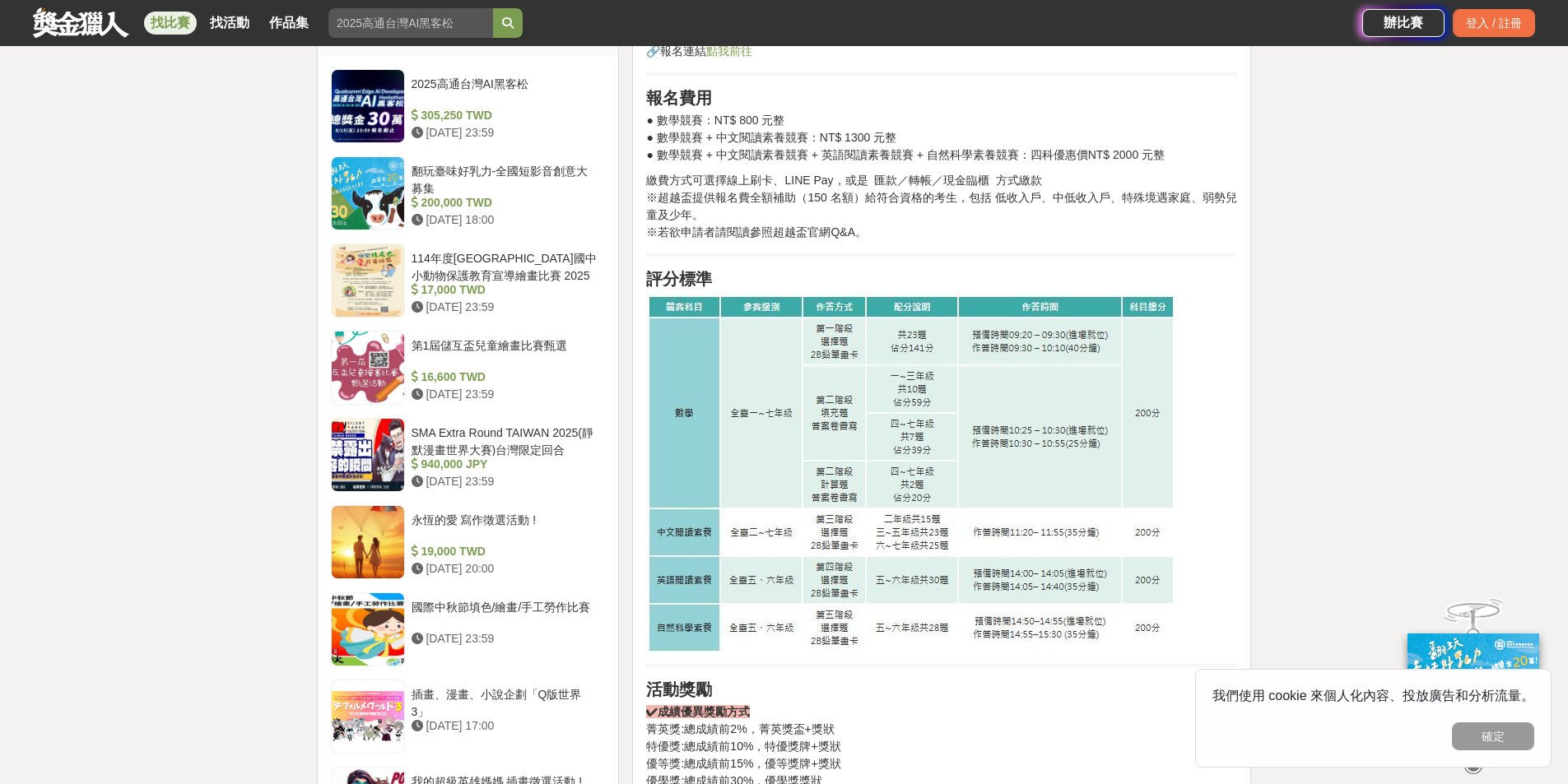
scroll to position [1234, 0]
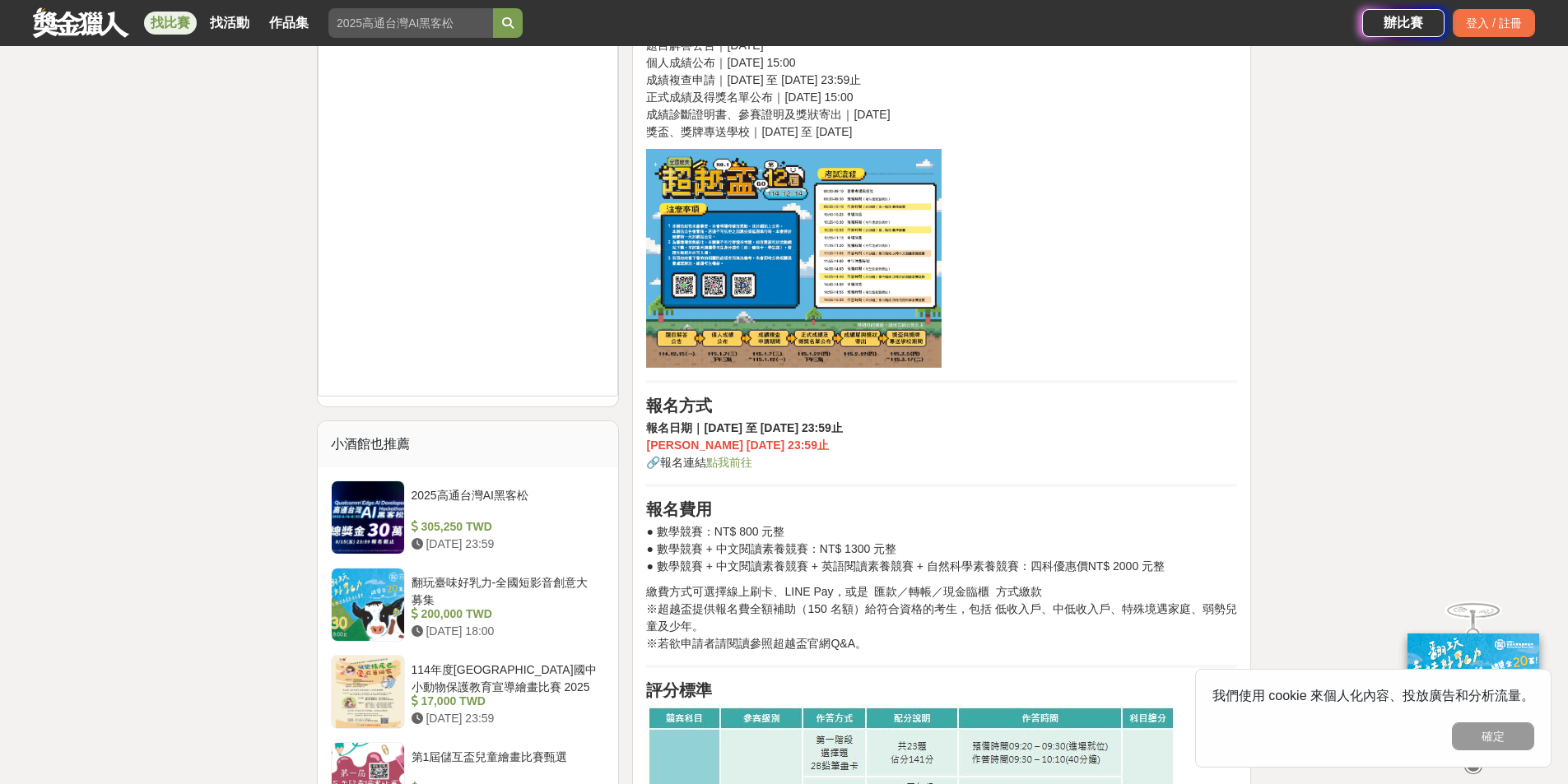
click at [744, 463] on link "點我前往" at bounding box center [728, 462] width 46 height 13
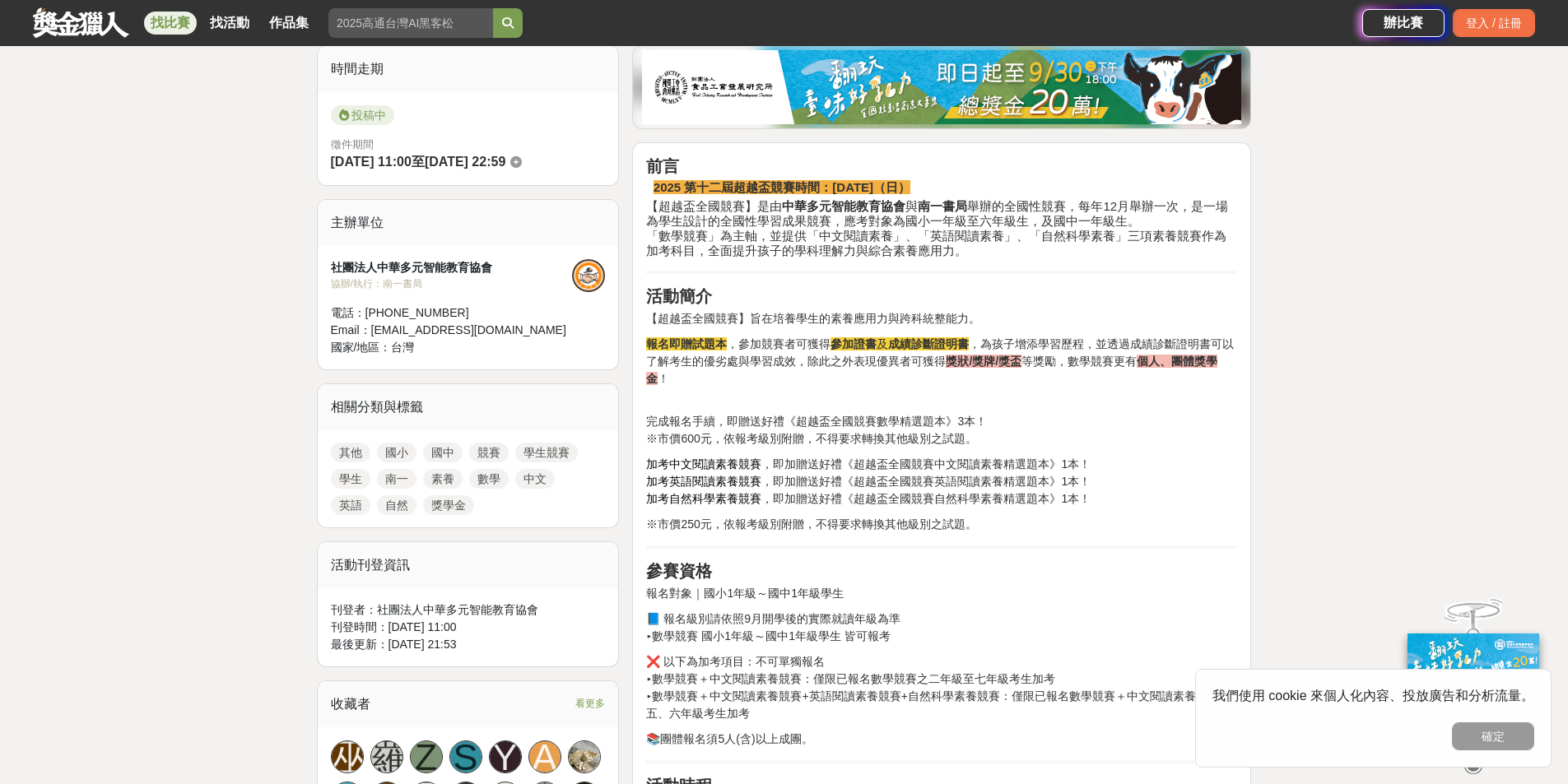
scroll to position [82, 0]
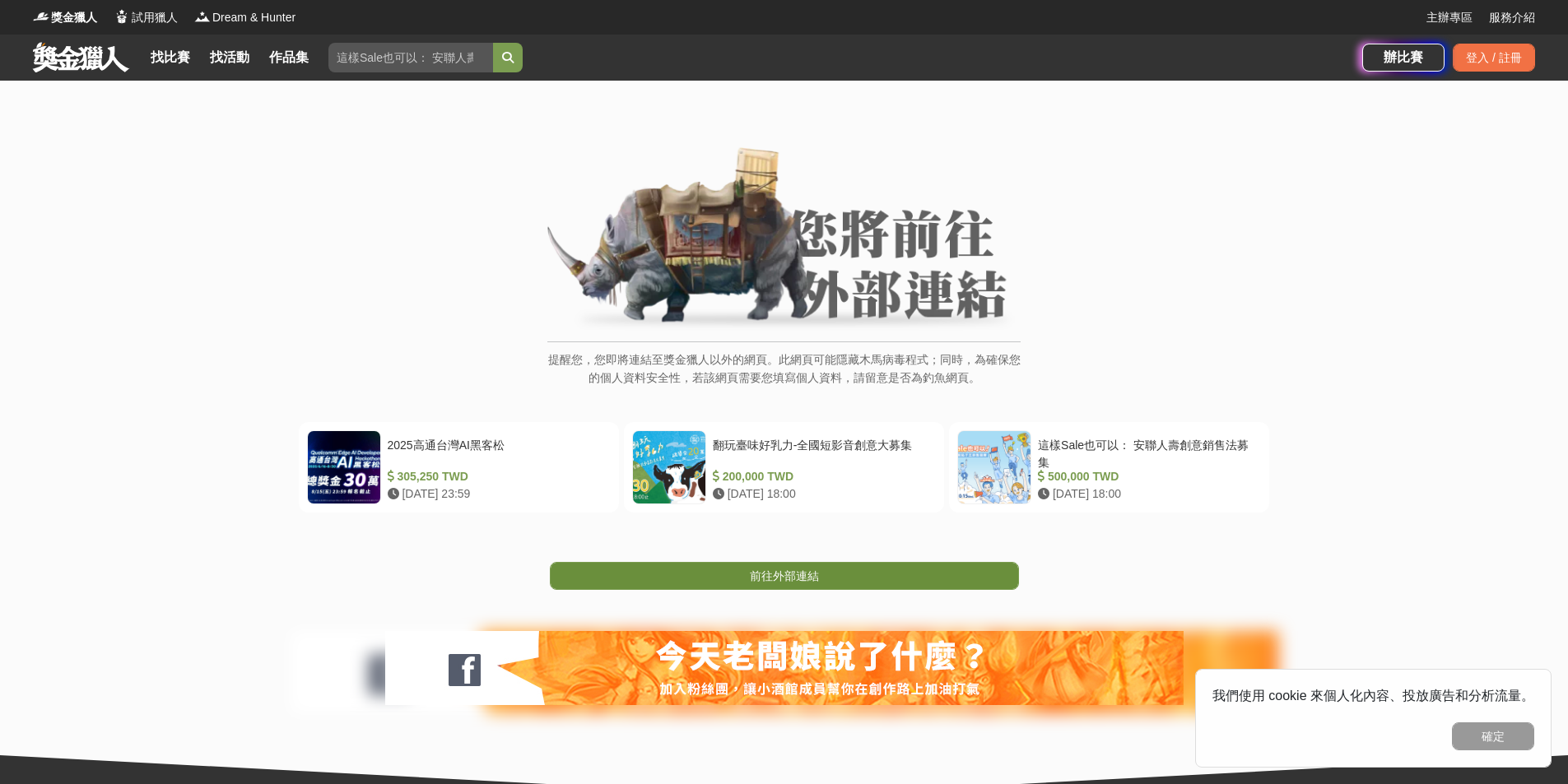
click at [742, 568] on link "前往外部連結" at bounding box center [784, 576] width 469 height 28
click at [796, 579] on span "前往外部連結" at bounding box center [784, 576] width 69 height 13
